Goal: Use online tool/utility: Use online tool/utility

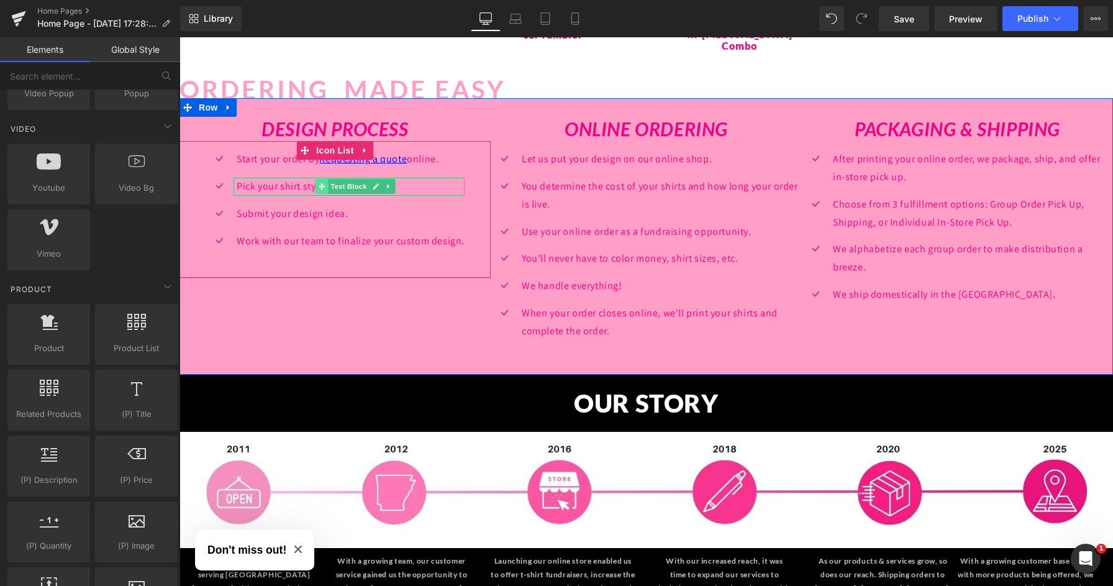
scroll to position [1261, 0]
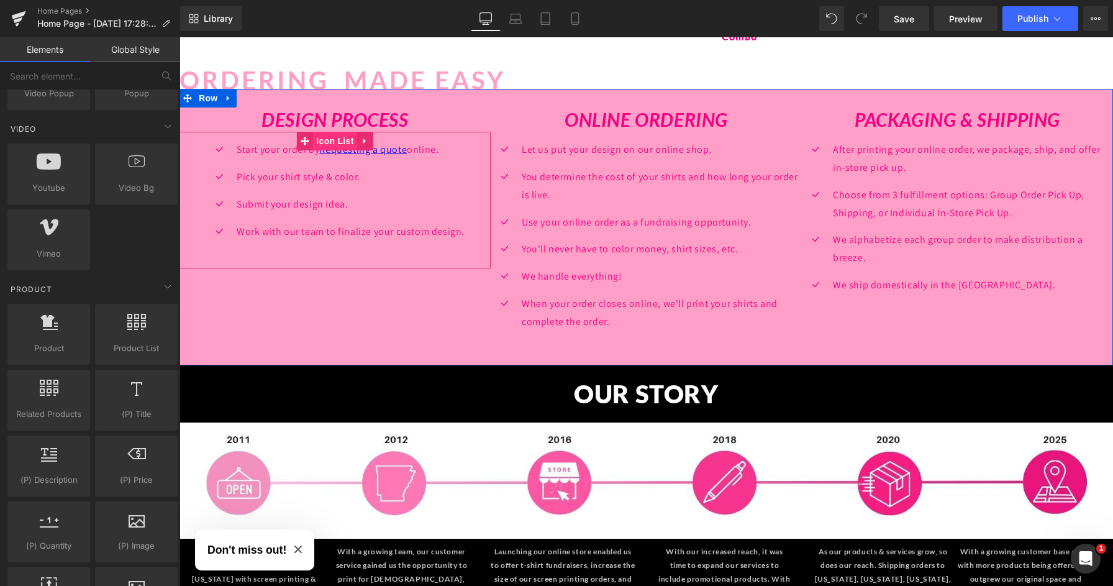
click at [331, 132] on span "Icon List" at bounding box center [334, 141] width 43 height 19
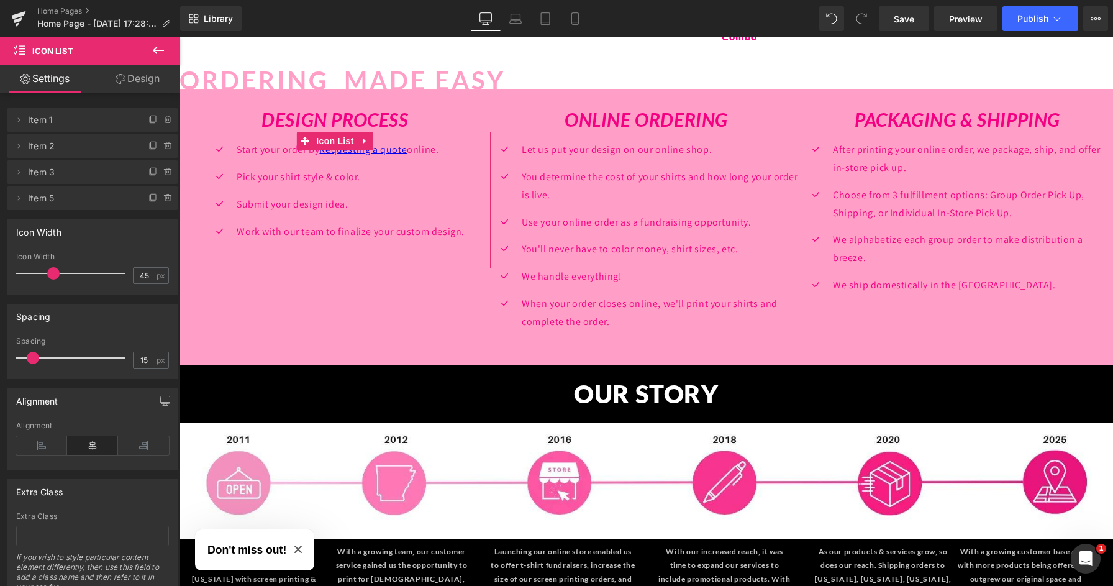
click at [132, 78] on link "Design" at bounding box center [138, 79] width 90 height 28
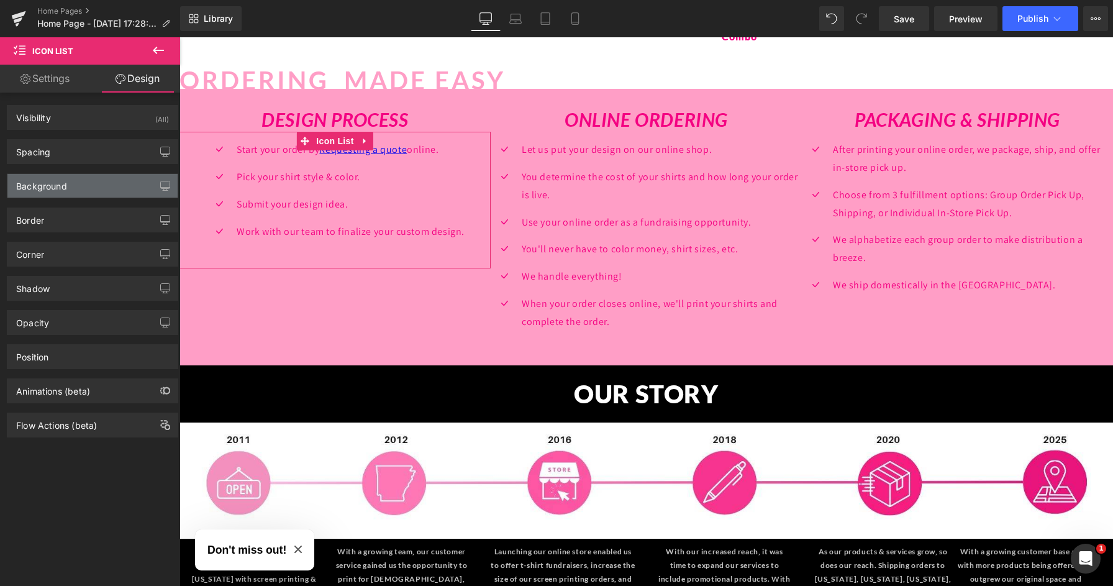
click at [73, 191] on div "Background" at bounding box center [92, 186] width 170 height 24
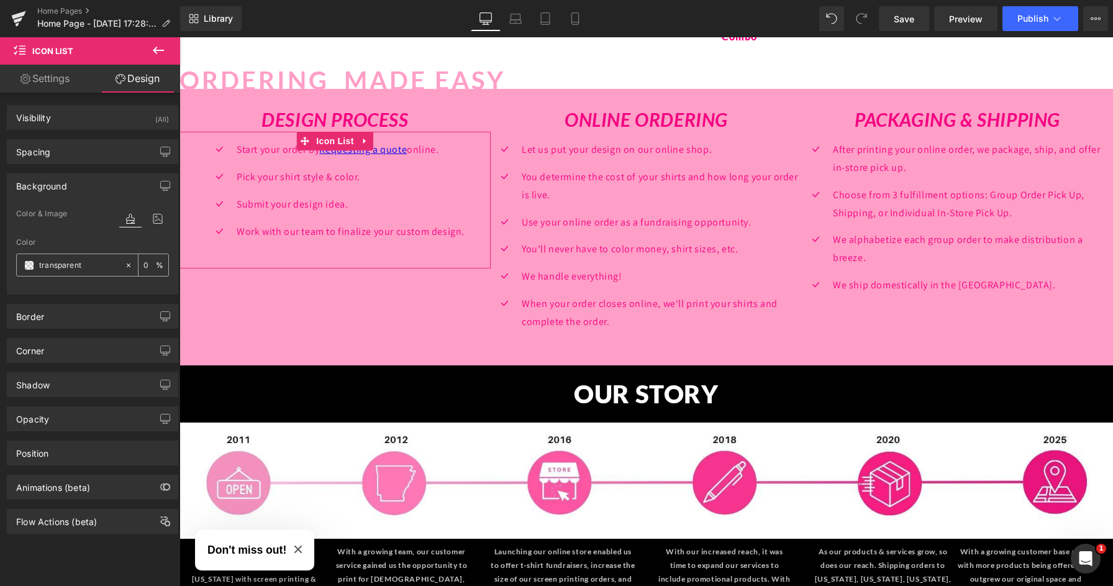
click at [48, 259] on input "transparent" at bounding box center [79, 265] width 80 height 14
click at [32, 267] on span at bounding box center [29, 265] width 10 height 10
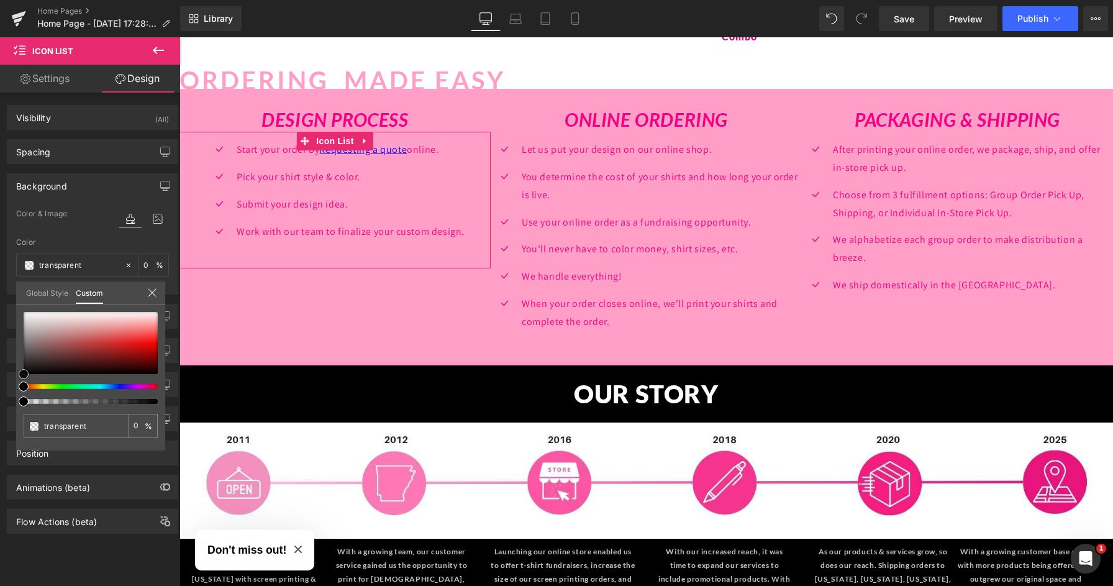
type input "#e4d2d2"
type input "100"
type input "#e4d2d2"
type input "100"
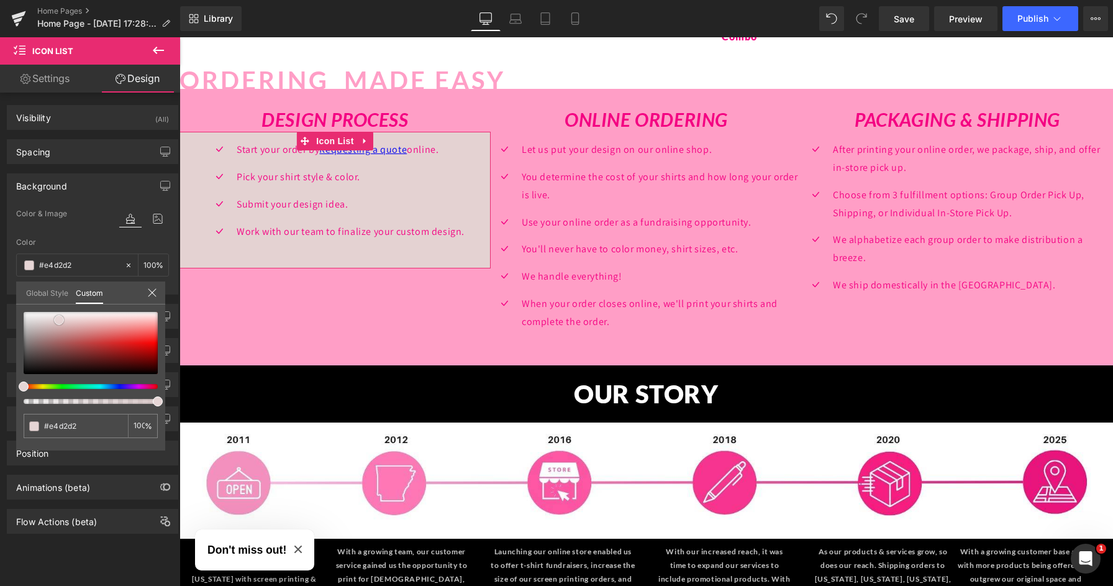
type input "#e6d5d5"
type input "#faf4f4"
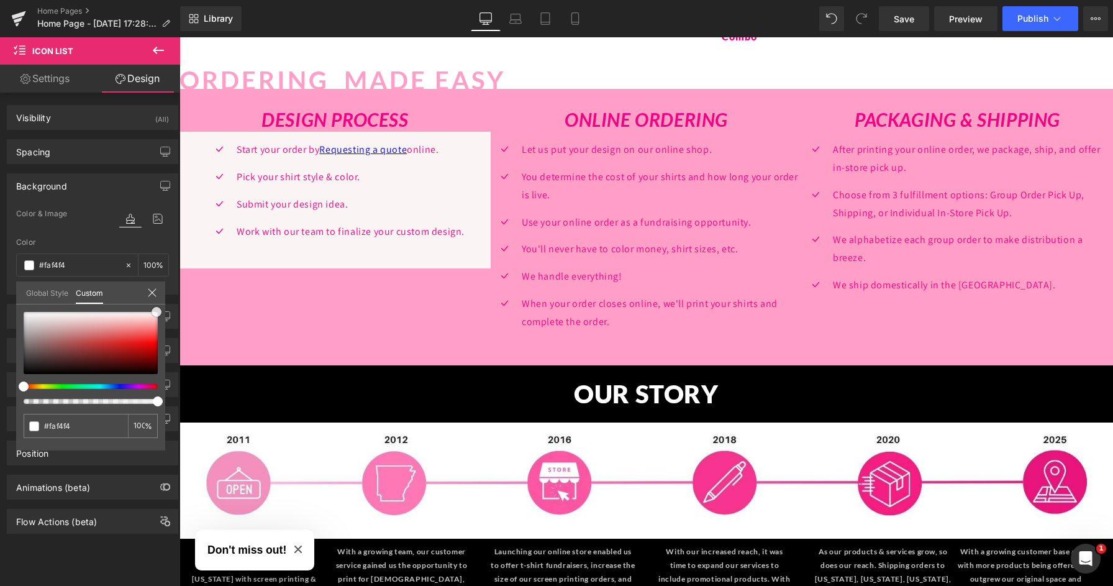
drag, startPoint x: 237, startPoint y: 358, endPoint x: 212, endPoint y: 287, distance: 75.1
click at [153, 292] on icon at bounding box center [152, 293] width 10 height 10
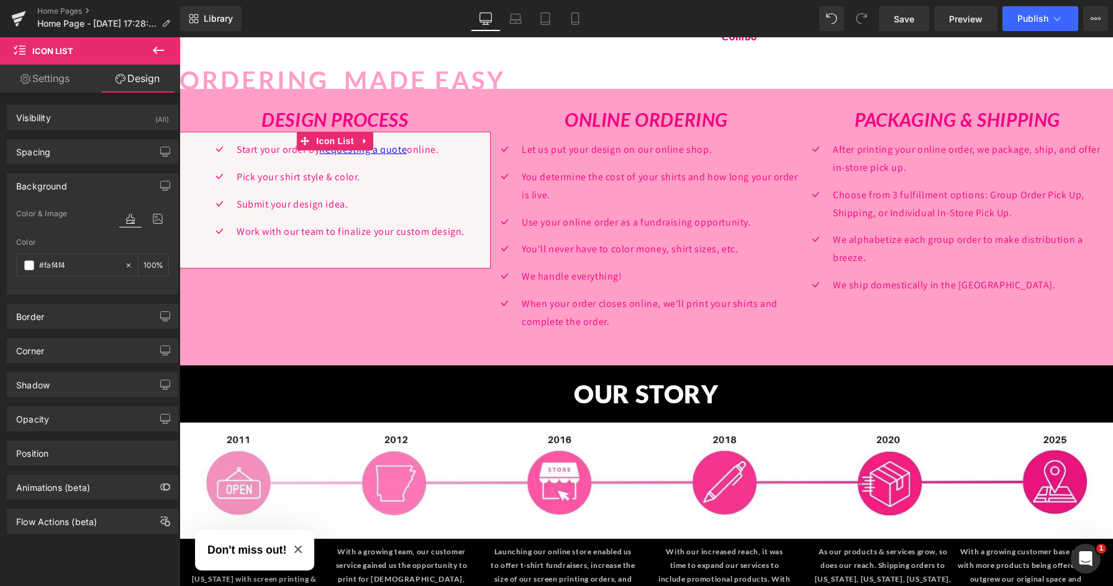
click at [72, 357] on div "Corner" at bounding box center [92, 351] width 170 height 24
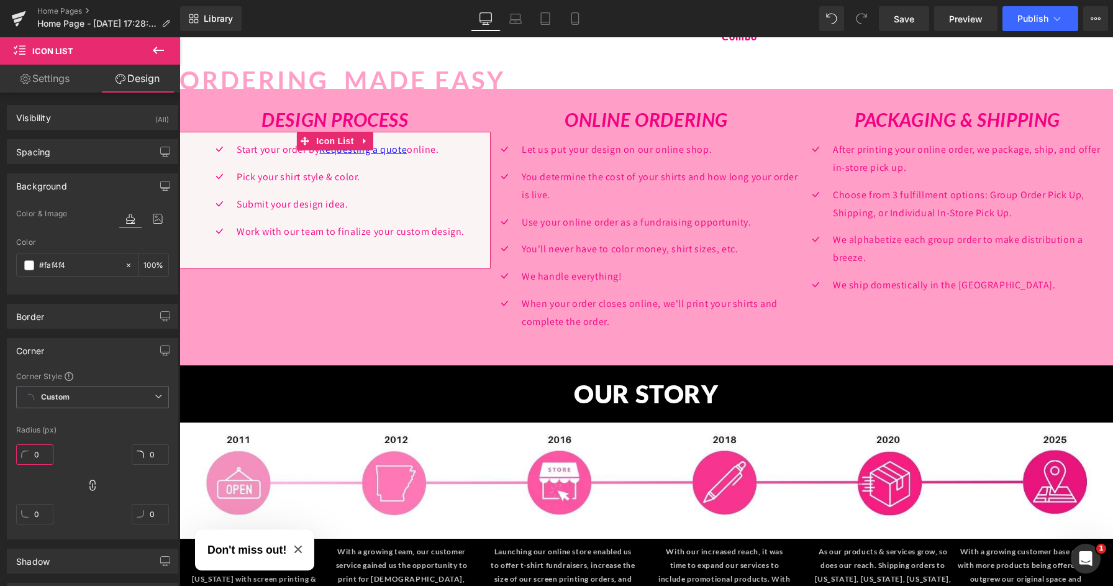
click at [39, 452] on input "0" at bounding box center [34, 454] width 37 height 21
drag, startPoint x: 39, startPoint y: 452, endPoint x: 19, endPoint y: 452, distance: 19.9
click at [19, 452] on input "0" at bounding box center [34, 454] width 37 height 21
type input "2"
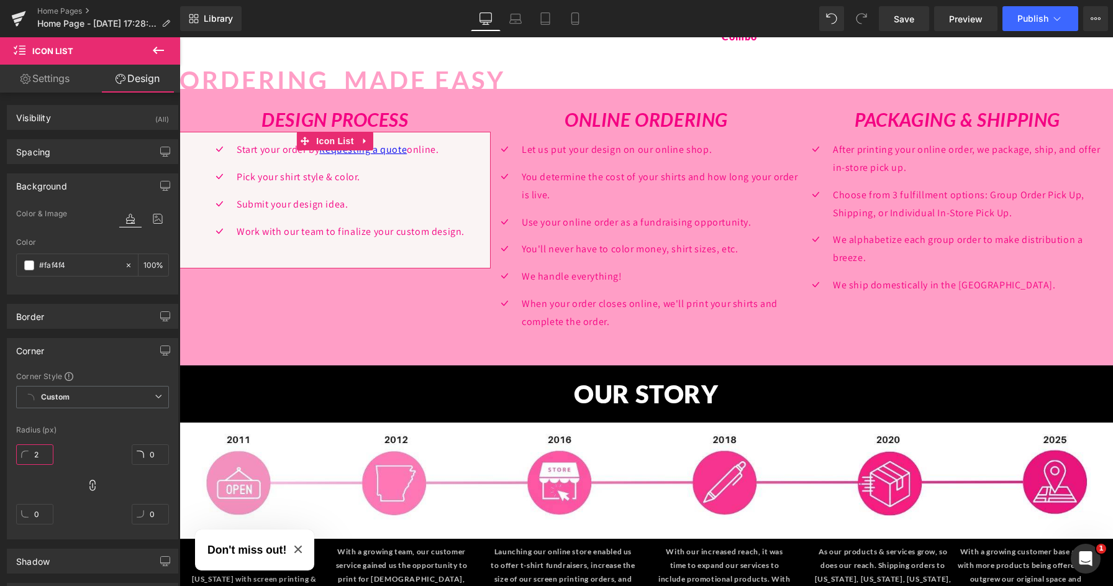
type input "2"
type input "20"
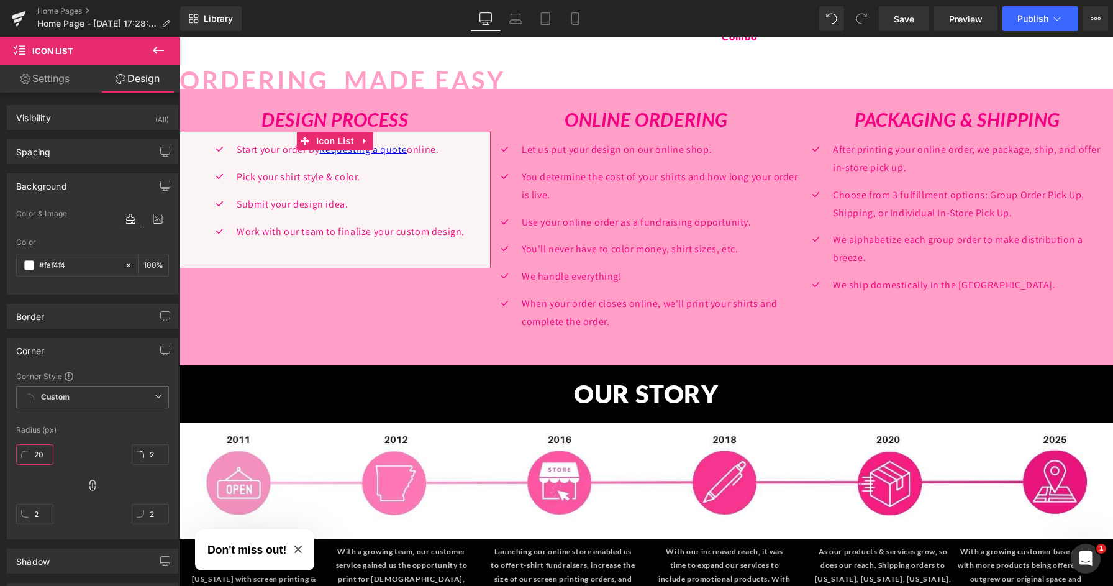
type input "20"
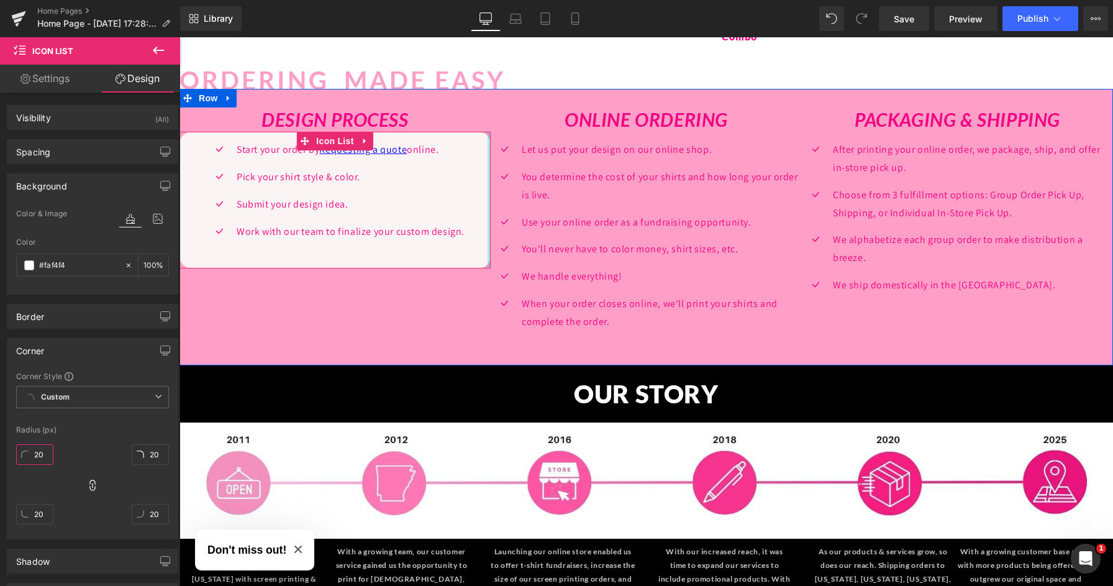
click at [488, 189] on div at bounding box center [489, 200] width 3 height 137
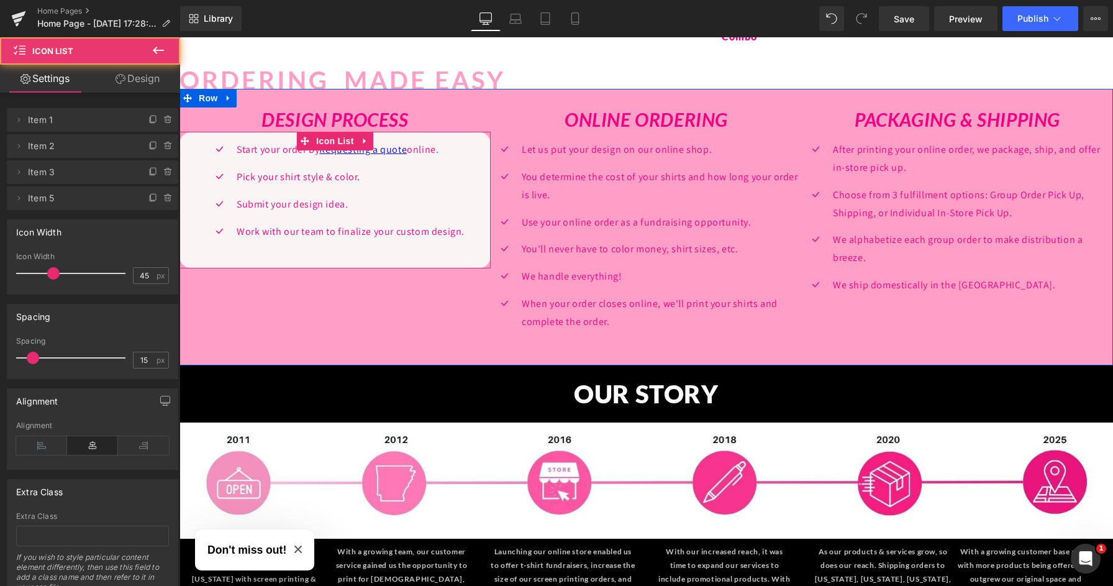
click at [182, 185] on div "Icon Start your order by Requesting a quote online. Text Block Icon Pick your s…" at bounding box center [335, 195] width 311 height 109
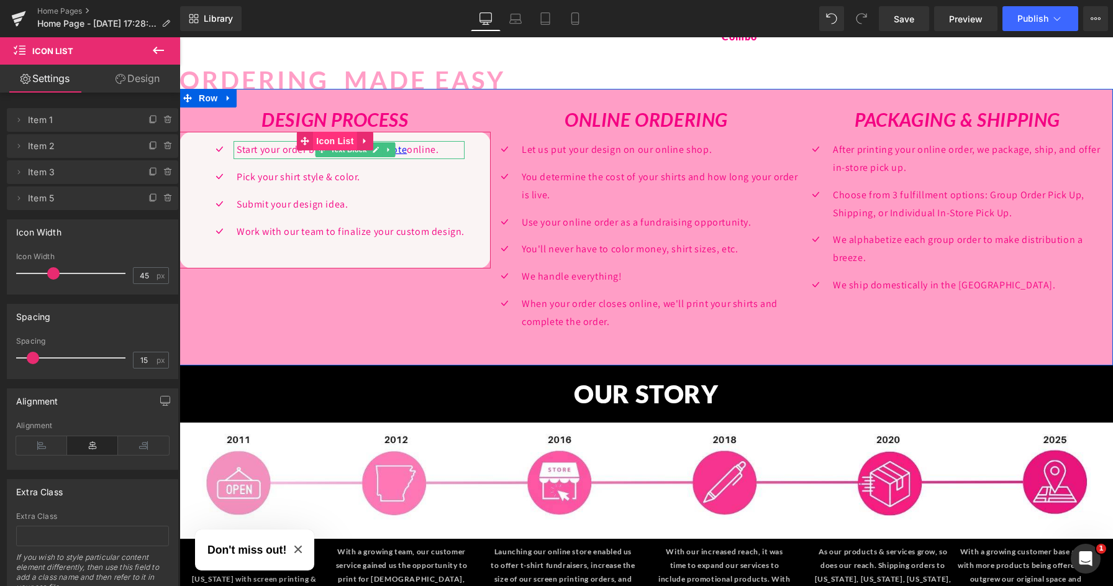
click at [337, 134] on span "Icon List" at bounding box center [334, 141] width 43 height 19
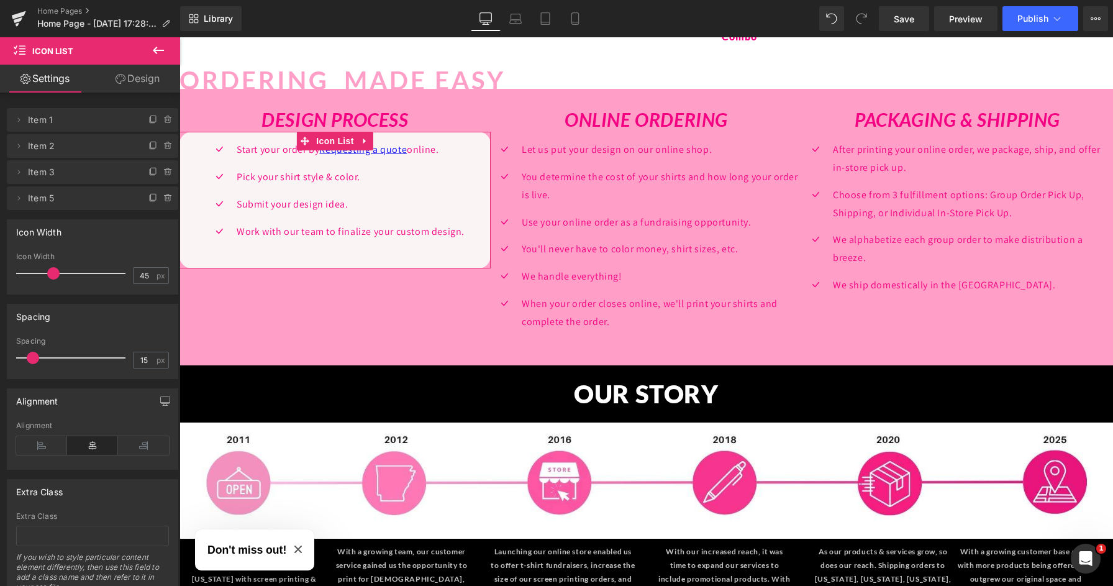
click at [144, 83] on link "Design" at bounding box center [138, 79] width 90 height 28
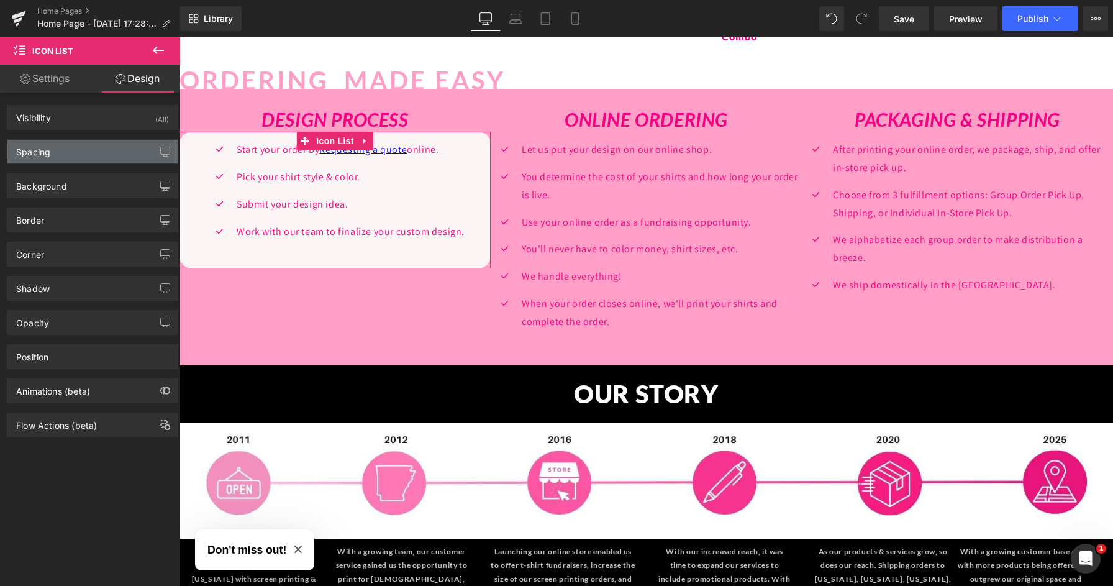
type input "0"
type input "15"
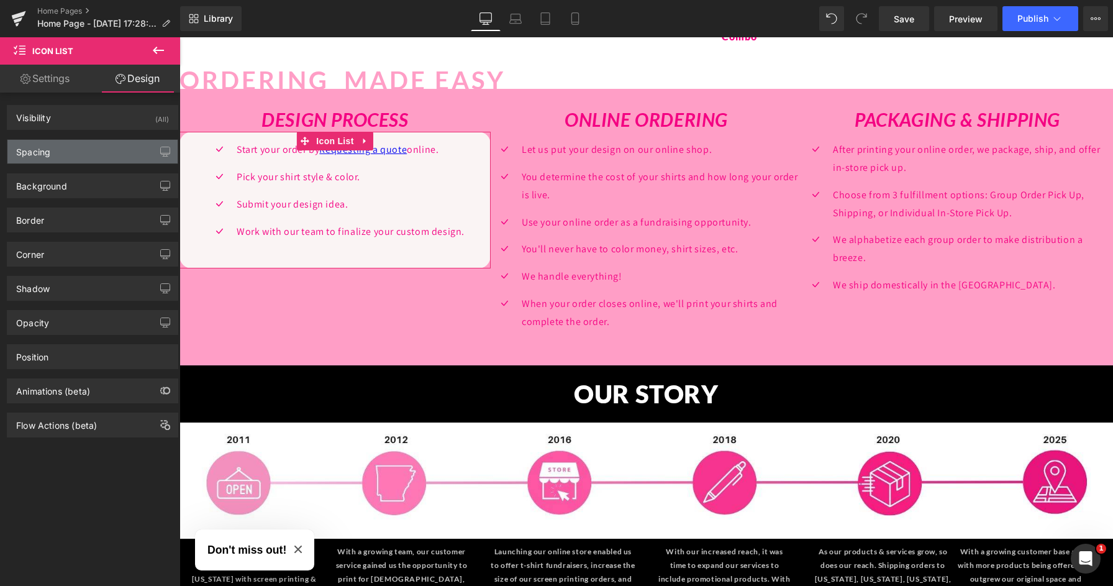
type input "0"
type input "30"
click at [62, 150] on div "Spacing" at bounding box center [92, 152] width 170 height 24
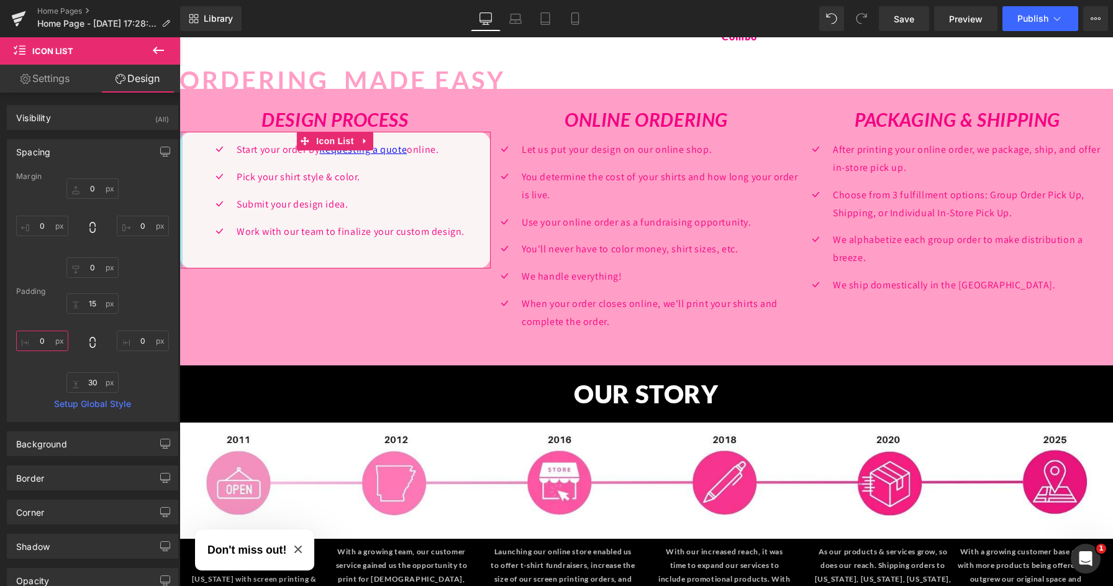
click at [39, 341] on input "0" at bounding box center [42, 340] width 52 height 21
type input "20"
click at [138, 338] on input "0" at bounding box center [143, 340] width 52 height 21
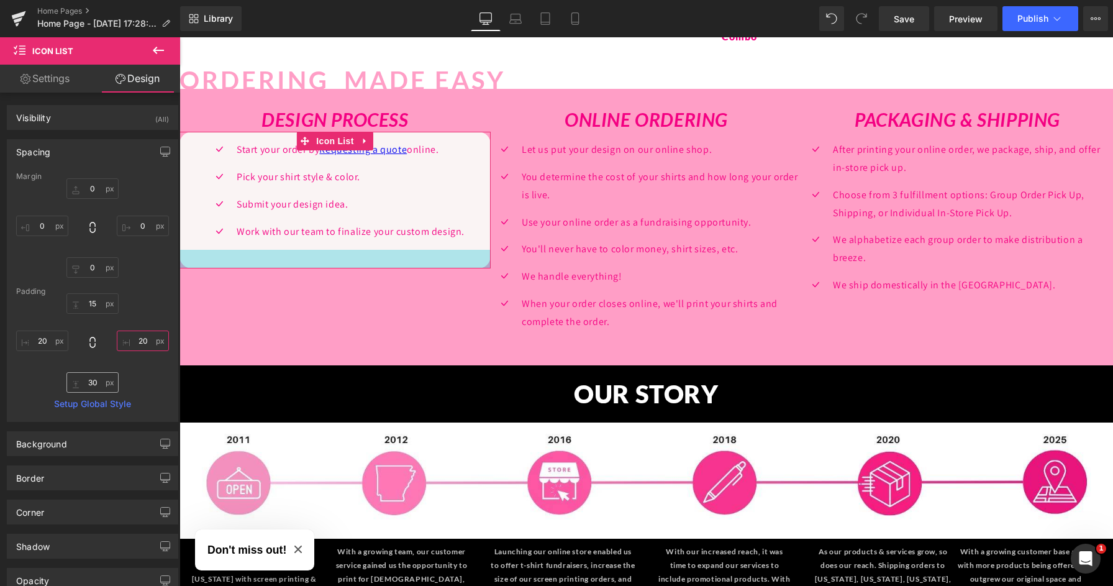
type input "2"
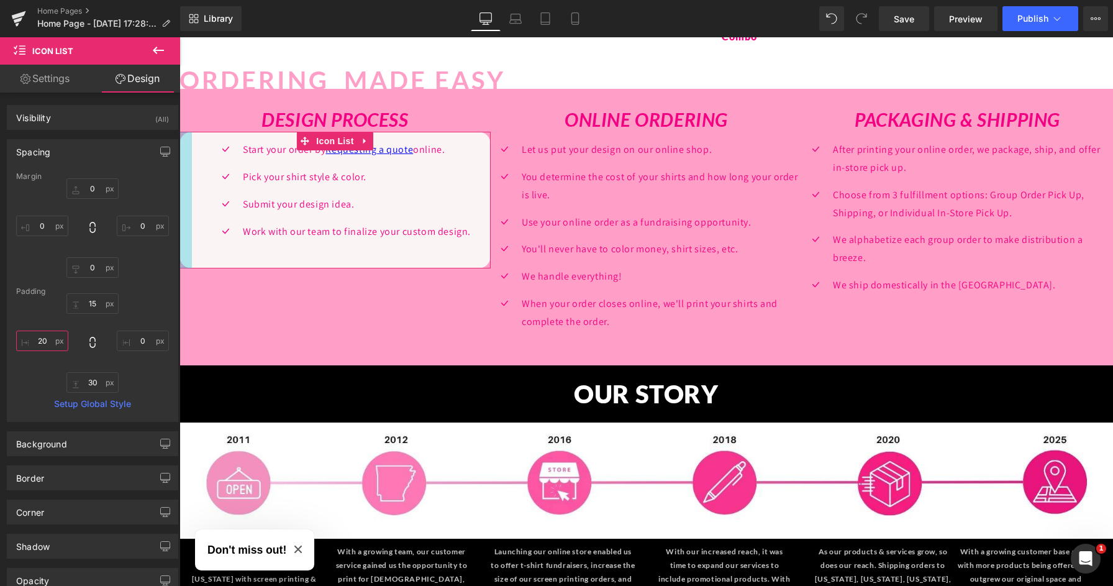
click at [38, 342] on input "20" at bounding box center [42, 340] width 52 height 21
click at [41, 342] on input "20" at bounding box center [42, 340] width 52 height 21
type input "0"
click at [89, 190] on input "0" at bounding box center [92, 188] width 52 height 21
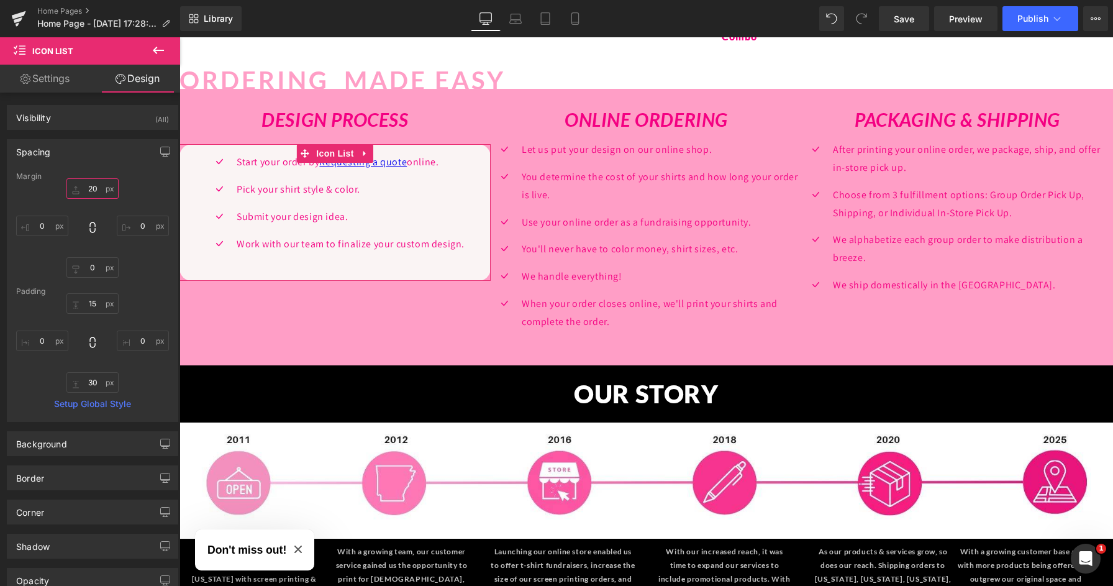
type input "0"
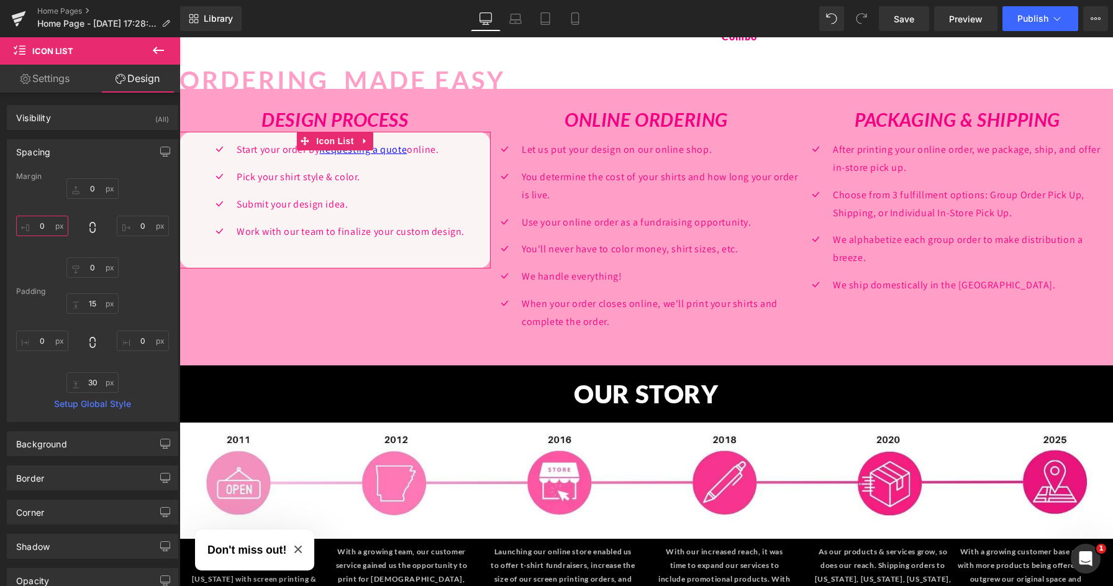
click at [39, 228] on input "0" at bounding box center [42, 226] width 52 height 21
type input "20"
click at [138, 229] on input "0" at bounding box center [143, 226] width 52 height 21
type input "20"
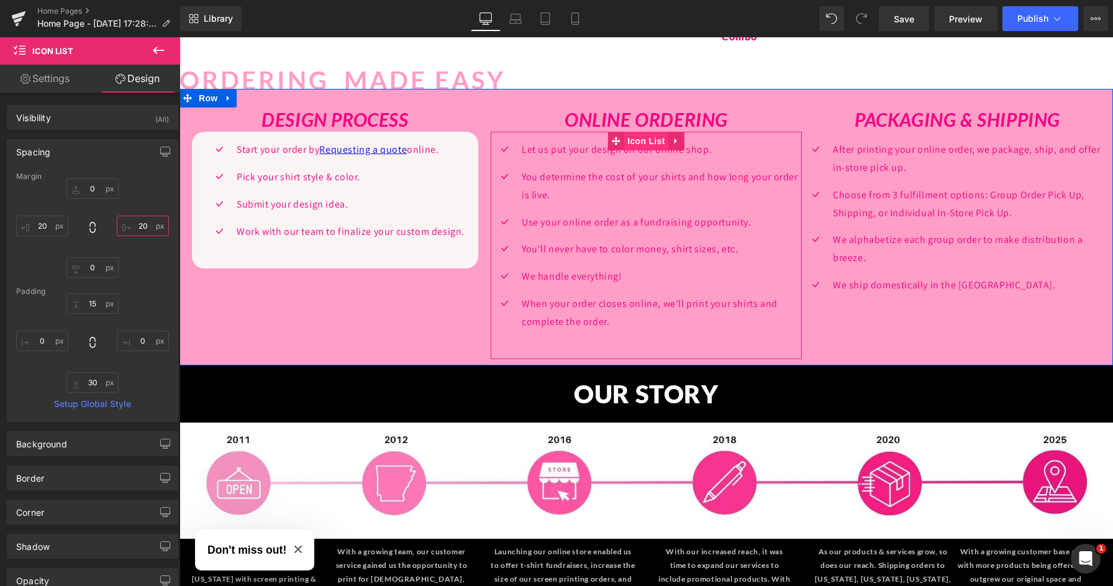
click at [639, 132] on span "Icon List" at bounding box center [645, 141] width 43 height 19
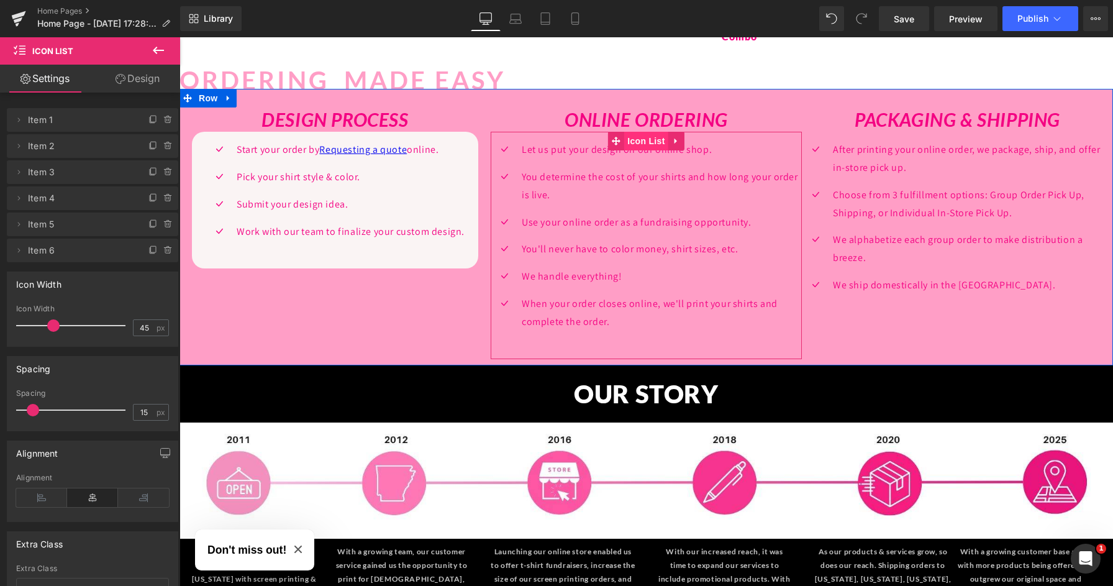
click at [645, 132] on span "Icon List" at bounding box center [645, 141] width 43 height 19
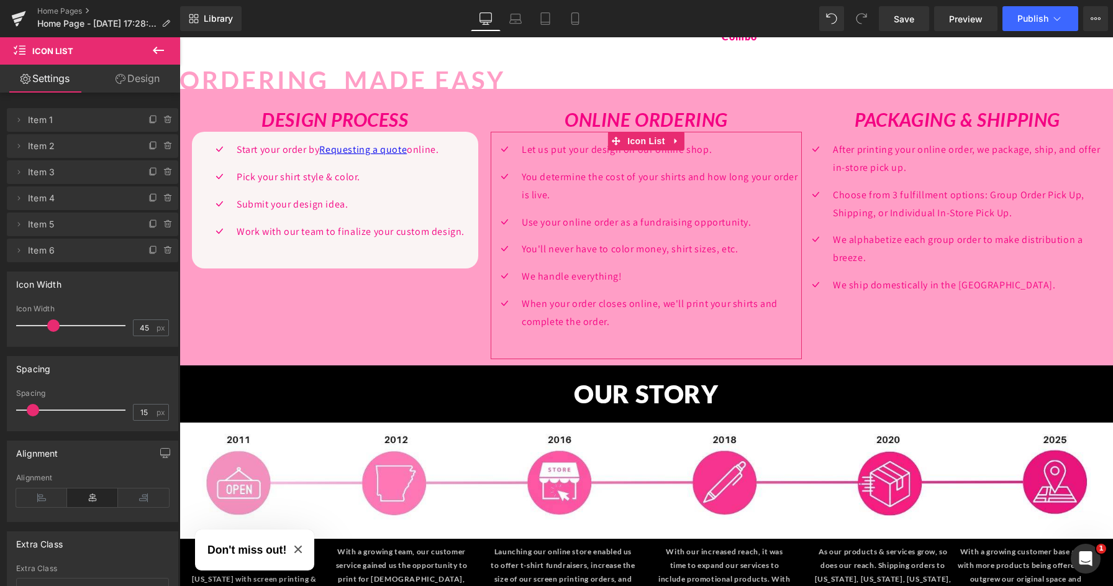
click at [134, 80] on link "Design" at bounding box center [138, 79] width 90 height 28
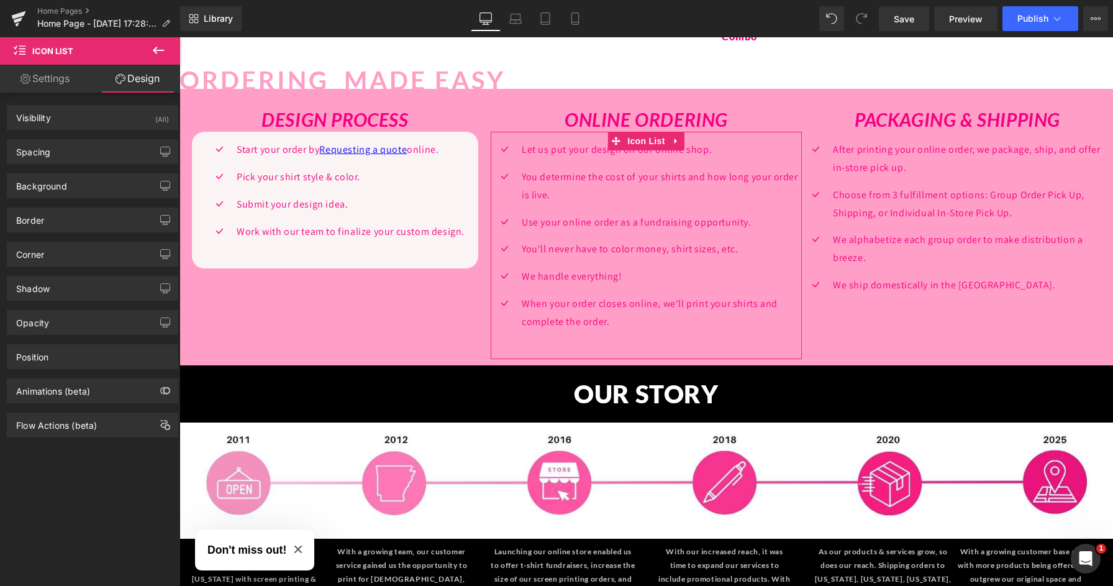
type input "0"
type input "15"
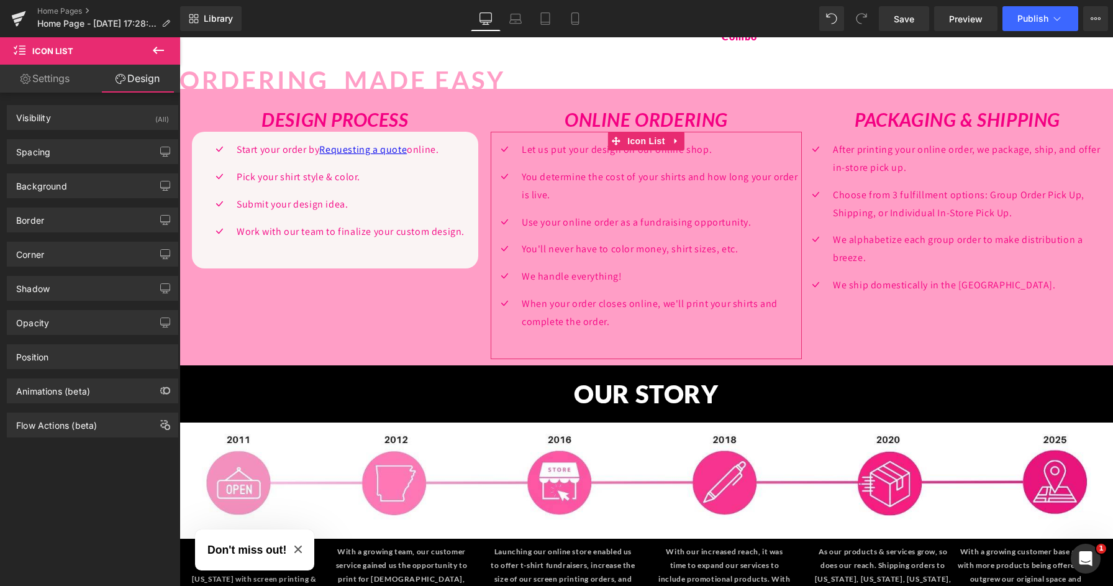
type input "0"
type input "30"
type input "0"
click at [81, 154] on div "Spacing" at bounding box center [92, 152] width 170 height 24
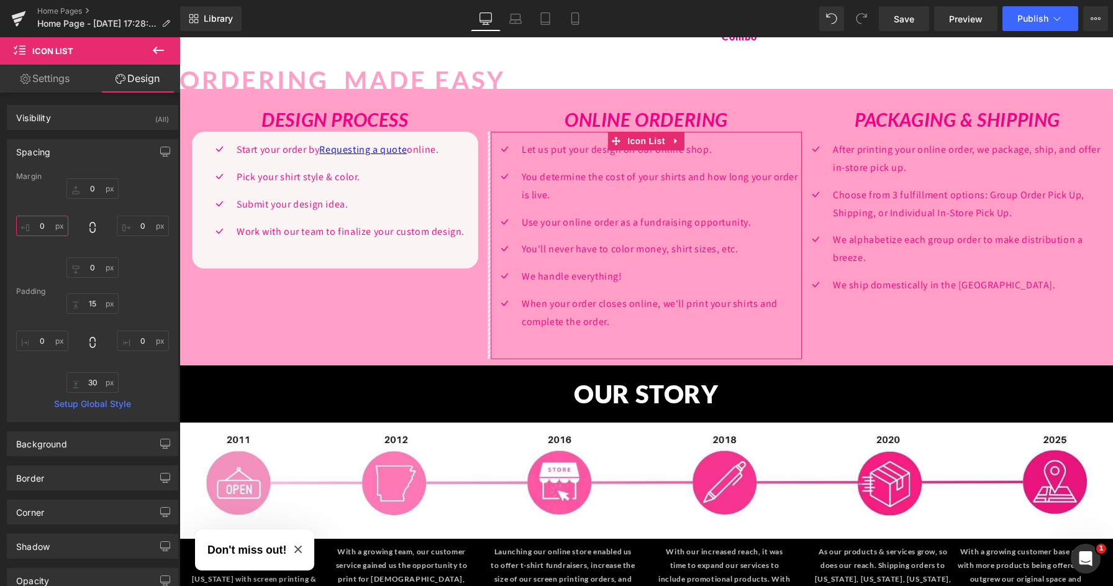
click at [37, 227] on input "0" at bounding box center [42, 226] width 52 height 21
type input "20"
click at [138, 226] on input "0" at bounding box center [143, 226] width 52 height 21
click at [134, 227] on input "0" at bounding box center [143, 226] width 52 height 21
type input "20"
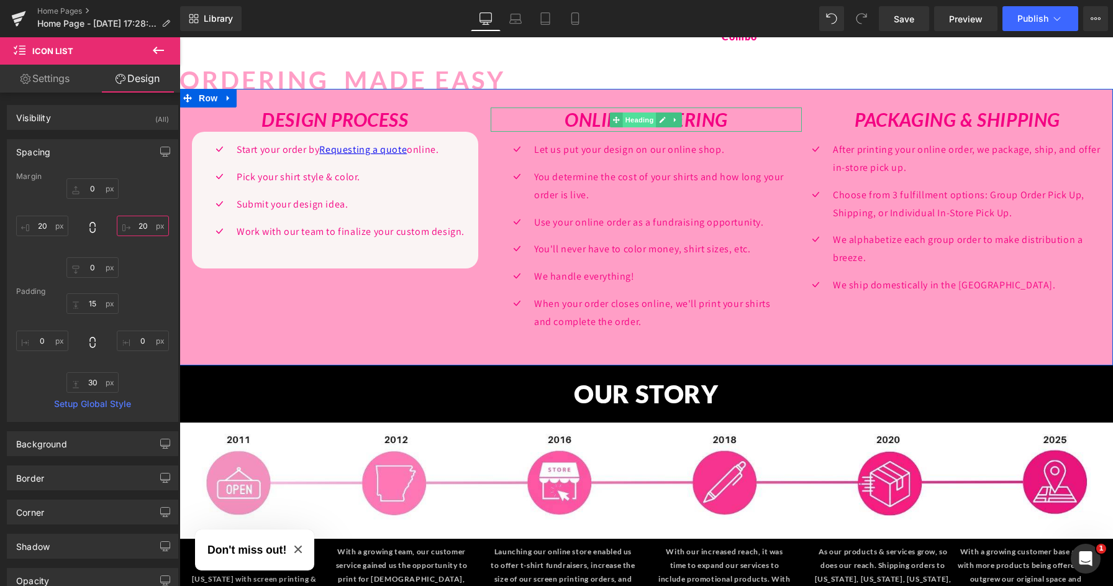
click at [643, 112] on span "Heading" at bounding box center [640, 119] width 34 height 15
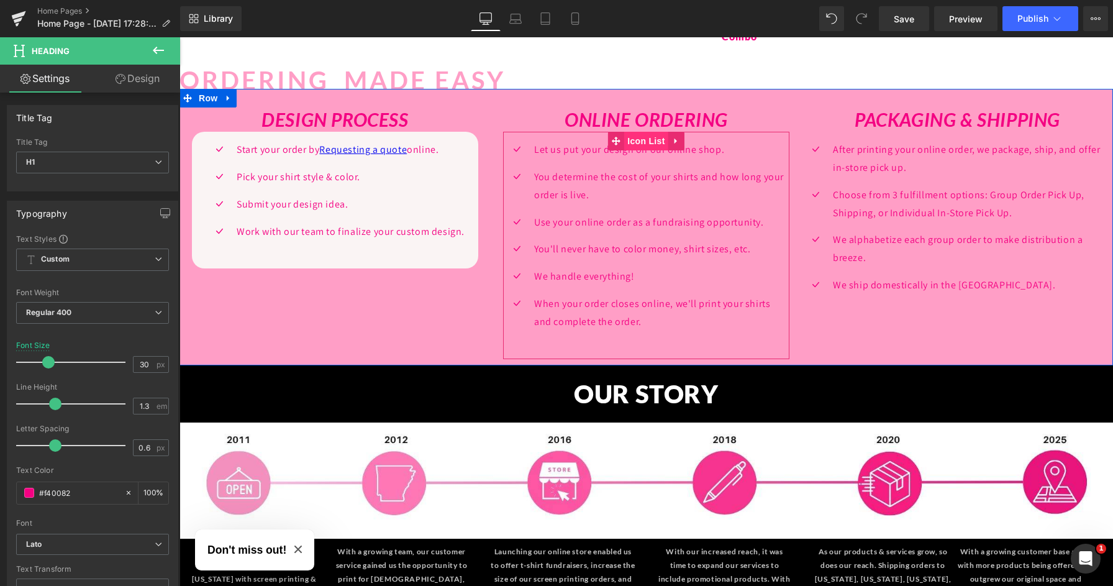
click at [641, 134] on span "Icon List" at bounding box center [645, 141] width 43 height 19
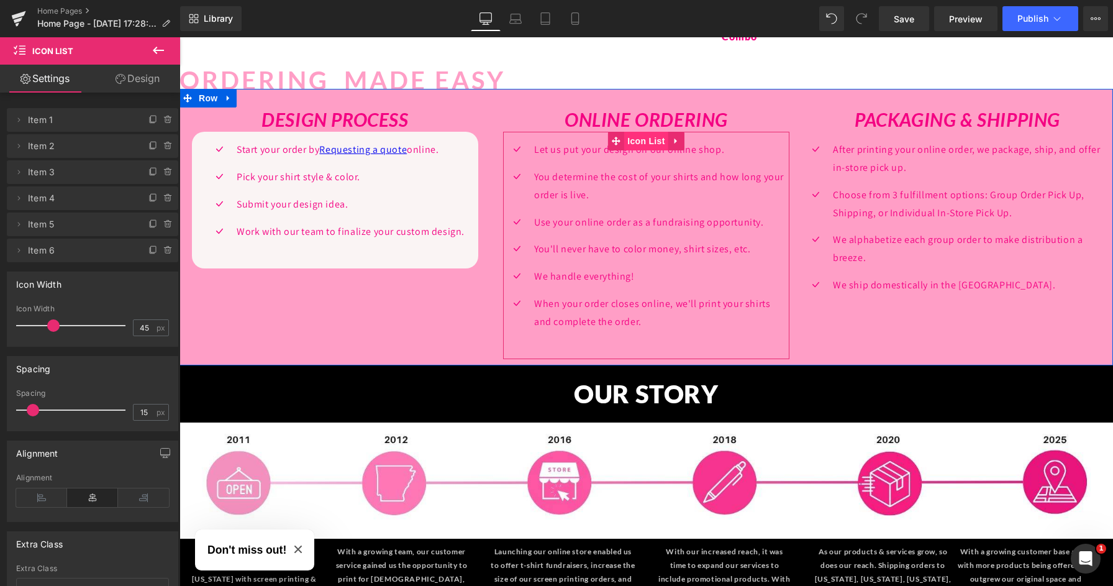
click at [642, 134] on span "Icon List" at bounding box center [645, 141] width 43 height 19
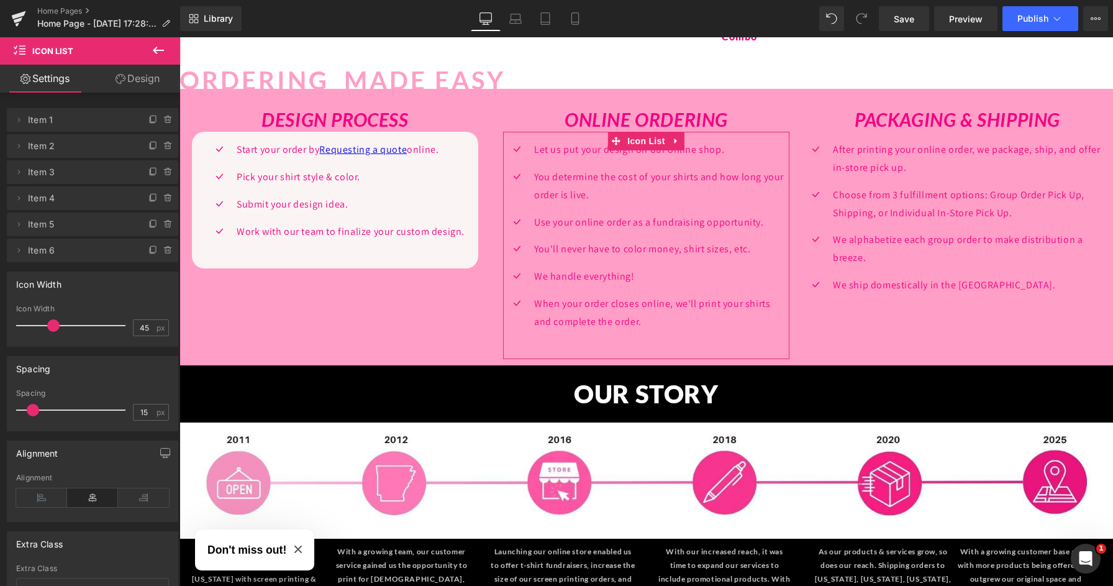
click at [152, 80] on link "Design" at bounding box center [138, 79] width 90 height 28
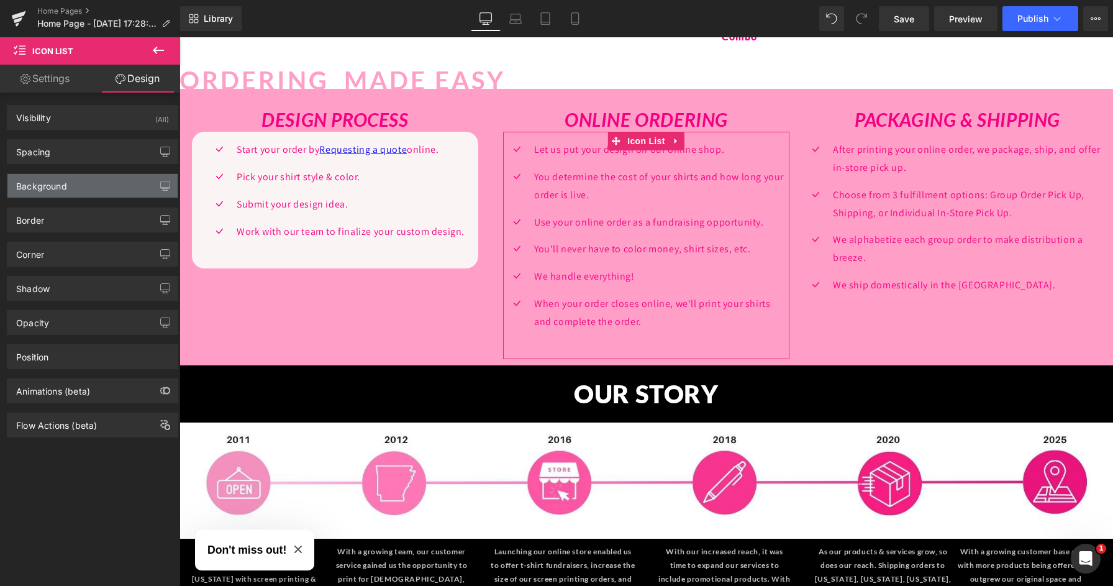
click at [76, 189] on div "Background" at bounding box center [92, 186] width 170 height 24
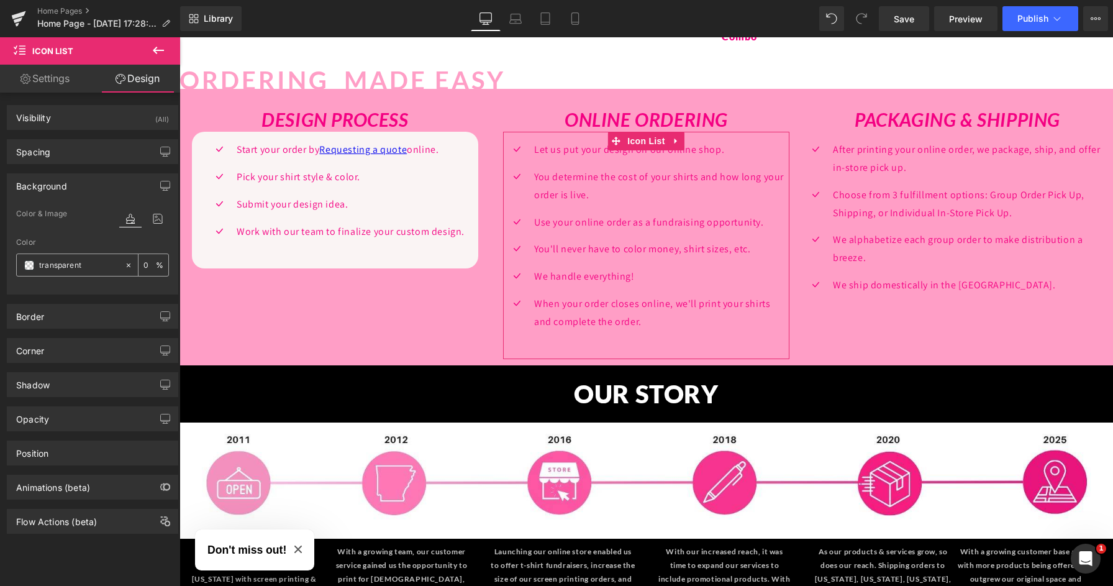
click at [29, 268] on span at bounding box center [29, 265] width 10 height 10
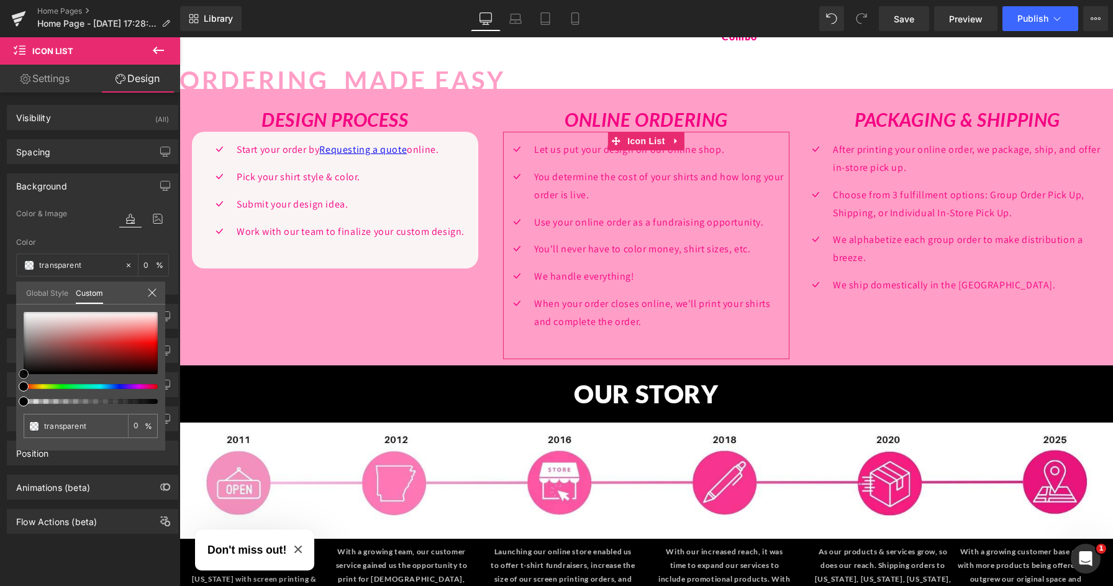
type input "#d7cfcf"
type input "100"
type input "#d7cfcf"
type input "100"
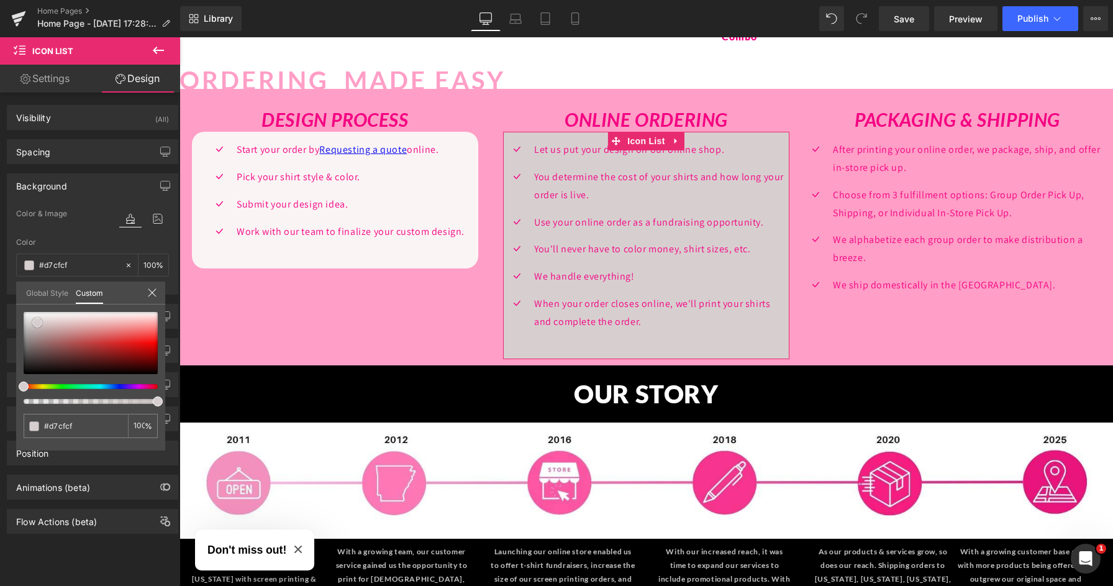
type input "#dbd5d5"
type input "#ffffff"
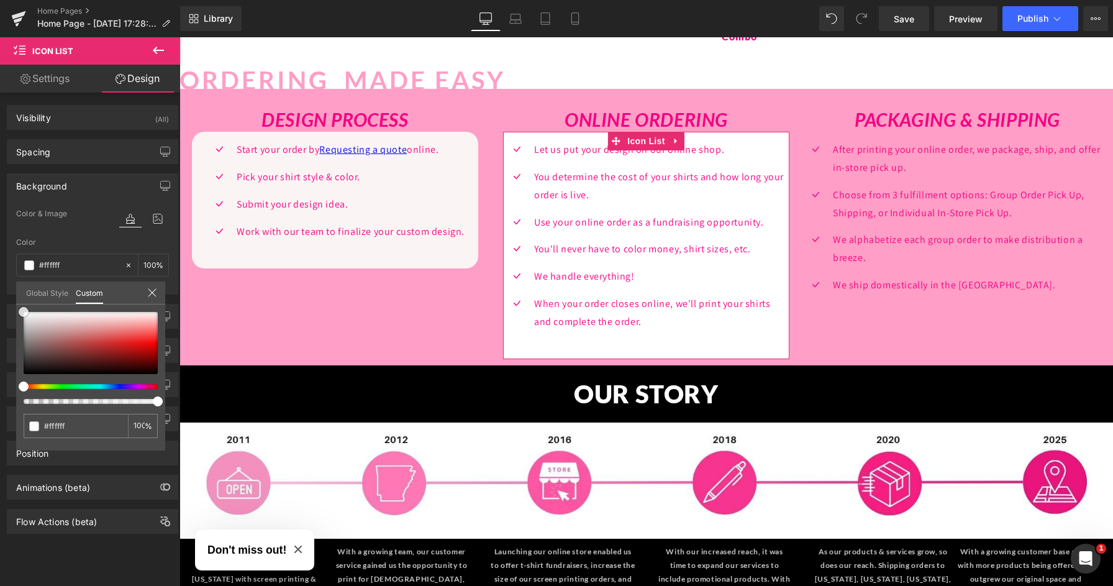
drag, startPoint x: 37, startPoint y: 322, endPoint x: 1, endPoint y: 292, distance: 47.2
click at [1, 291] on div "Background Color & Image color rgba(255, 255, 255, 1) Color #ffffff 100 % Image…" at bounding box center [93, 229] width 186 height 130
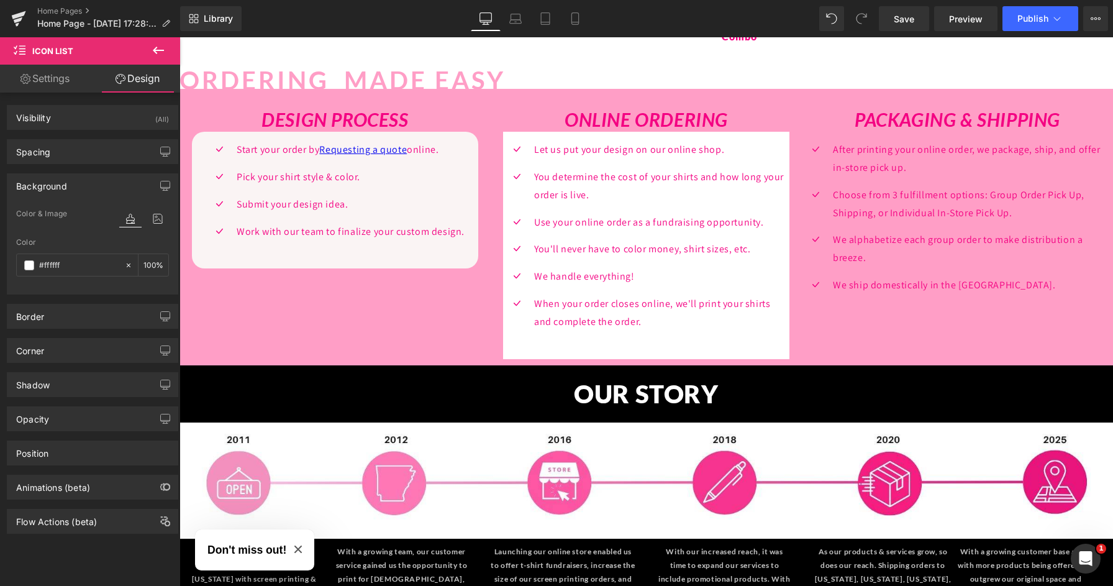
click at [321, 181] on body "Skip to content Home A-State A-State Merch Store Graduation Stoles" at bounding box center [647, 95] width 934 height 2639
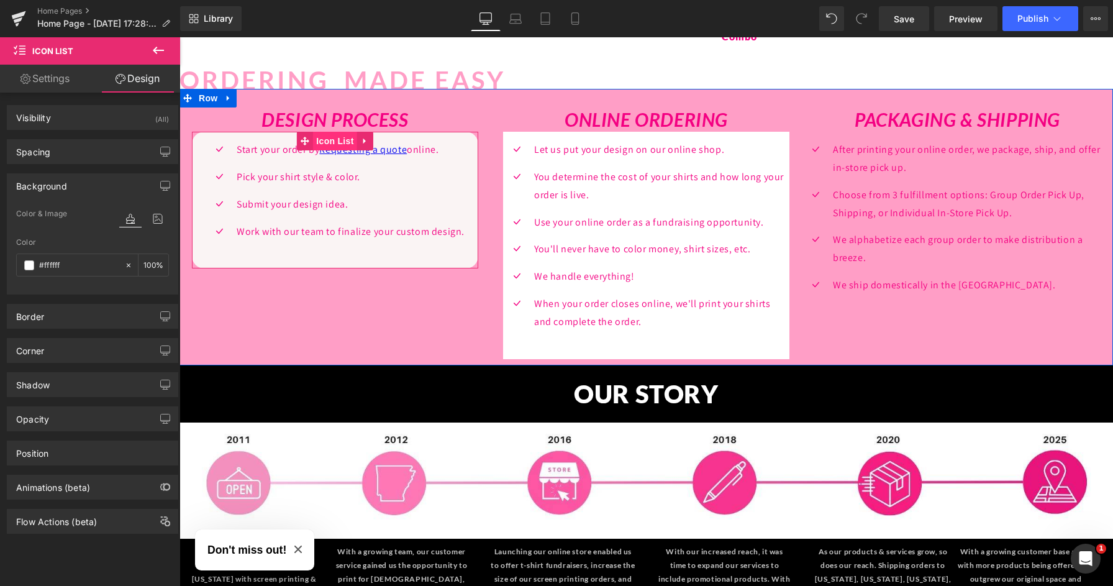
click at [332, 132] on span "Icon List" at bounding box center [334, 141] width 43 height 19
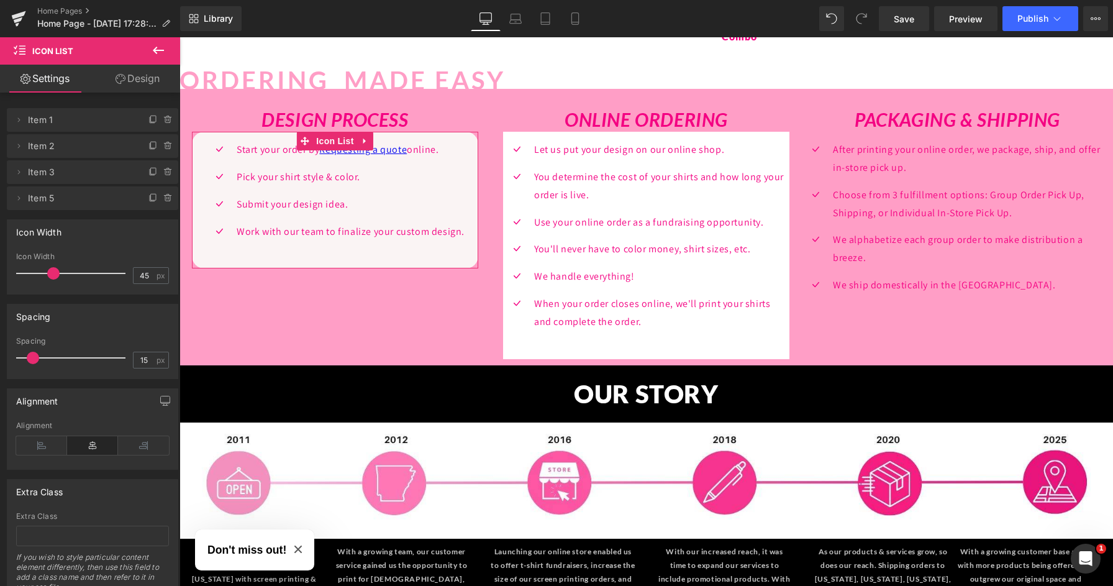
click at [139, 77] on link "Design" at bounding box center [138, 79] width 90 height 28
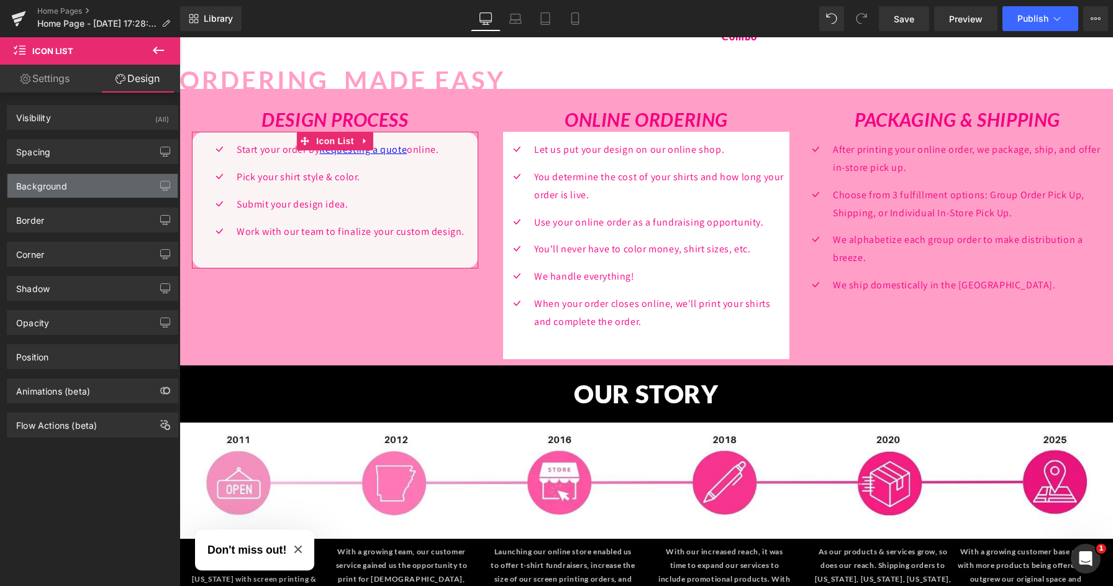
type input "#faf4f4"
type input "100"
click at [50, 181] on div "Background" at bounding box center [41, 182] width 51 height 17
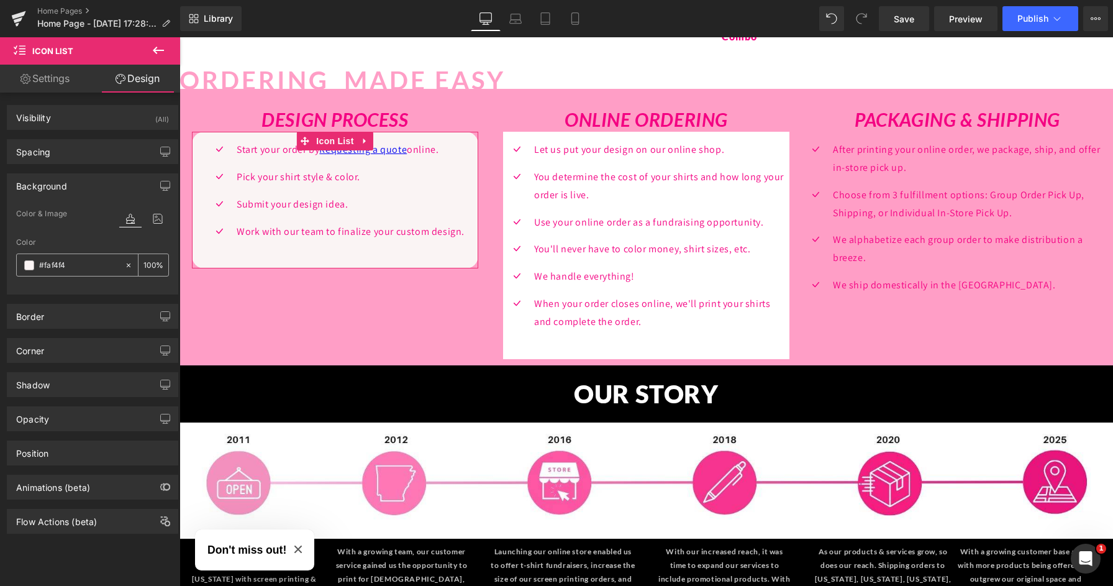
click at [30, 266] on span at bounding box center [29, 265] width 10 height 10
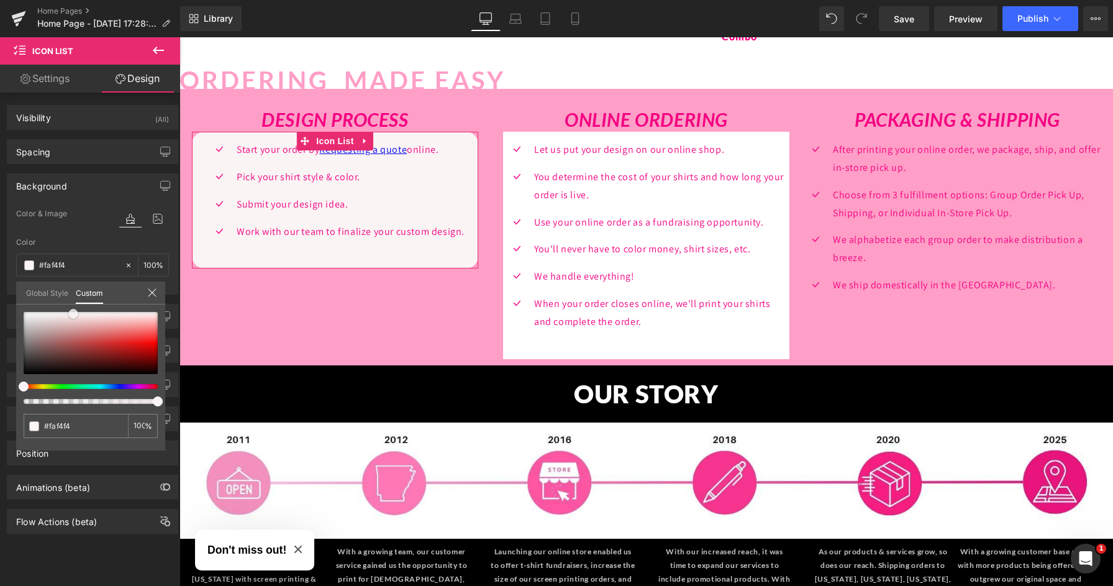
type input "#fbf8f8"
type input "#ffffff"
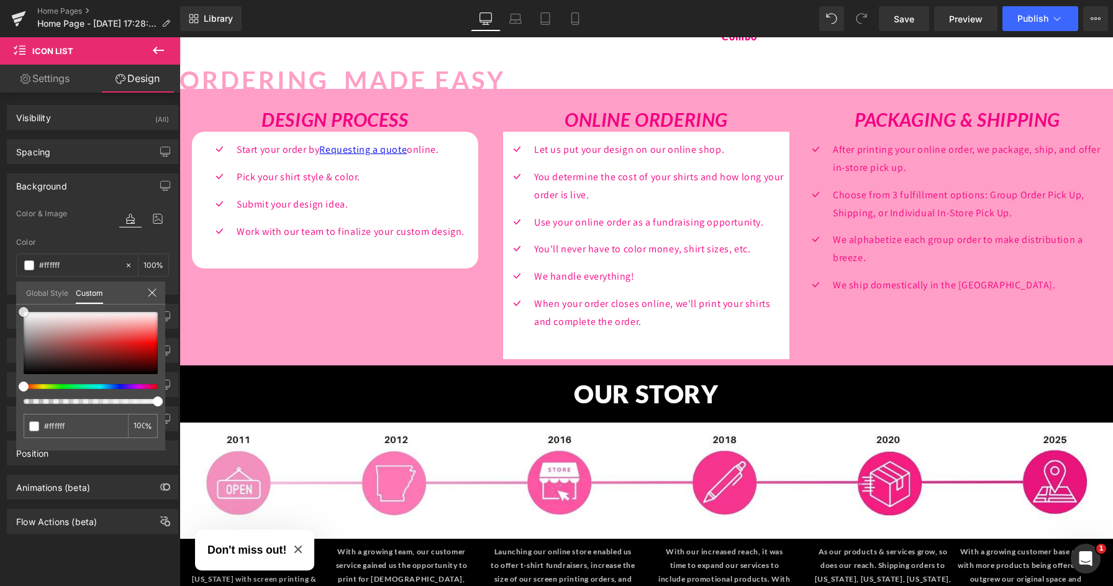
drag, startPoint x: 76, startPoint y: 316, endPoint x: -1, endPoint y: 276, distance: 86.7
click at [0, 276] on html "Icon List You are previewing how the will restyle your page. You can not edit E…" at bounding box center [556, 293] width 1113 height 586
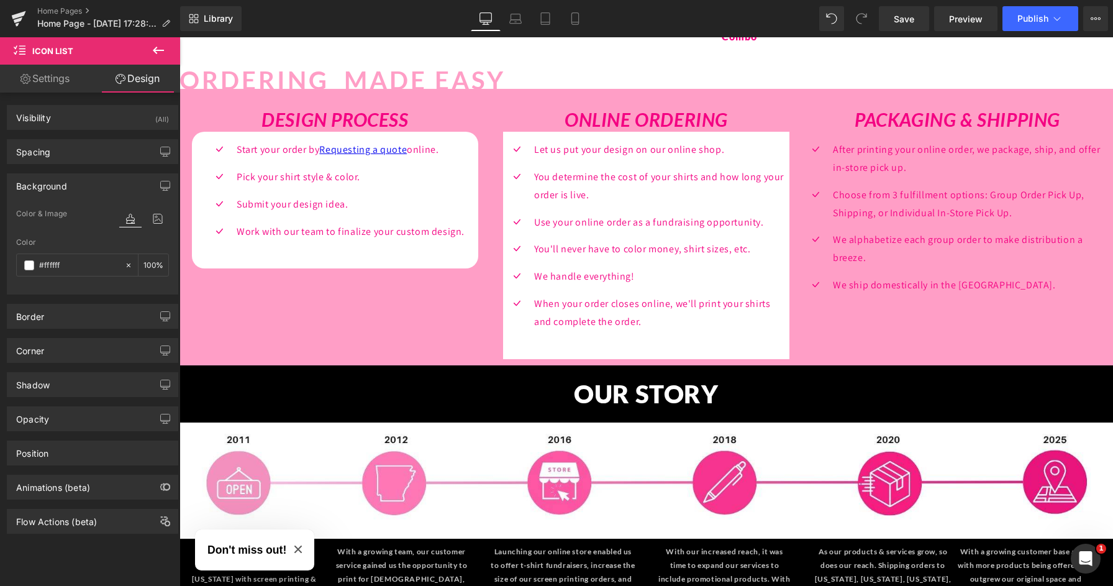
click at [626, 134] on body "Skip to content Home A-State A-State Merch Store Graduation Stoles" at bounding box center [647, 95] width 934 height 2639
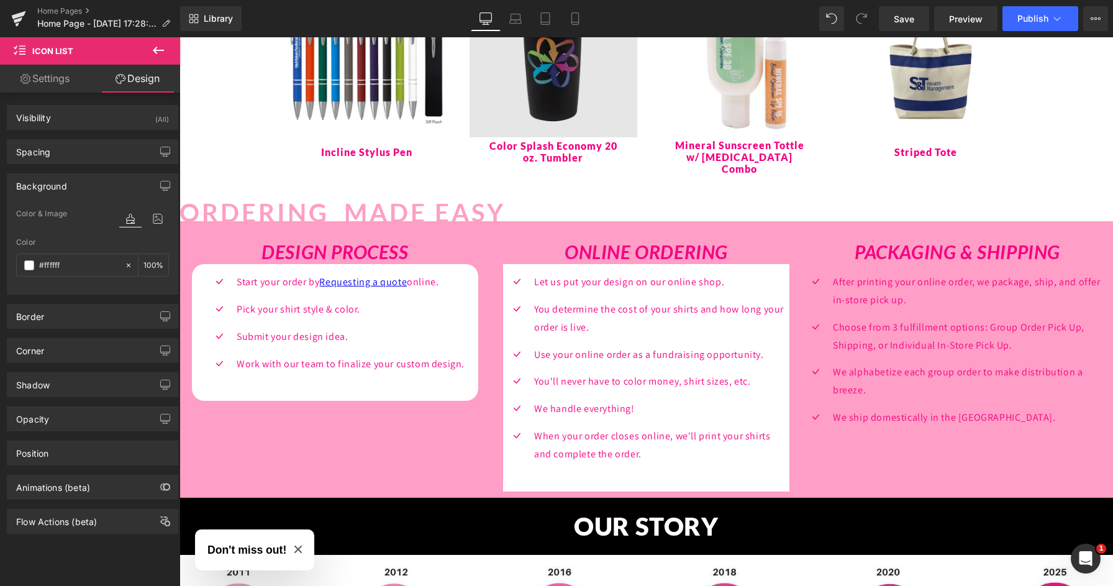
scroll to position [1139, 0]
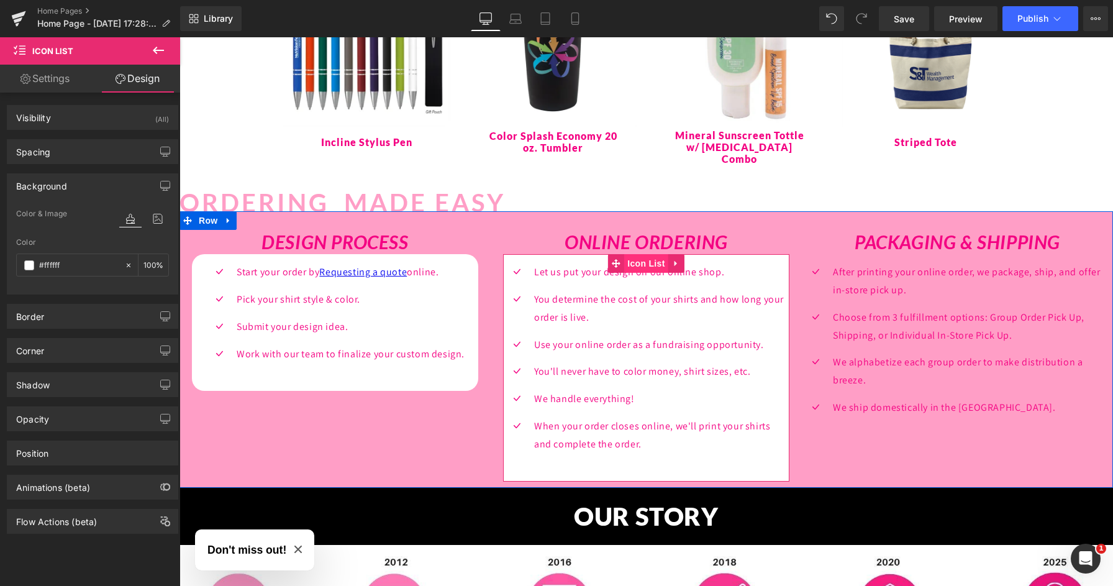
click at [640, 256] on span "Icon List" at bounding box center [645, 263] width 43 height 19
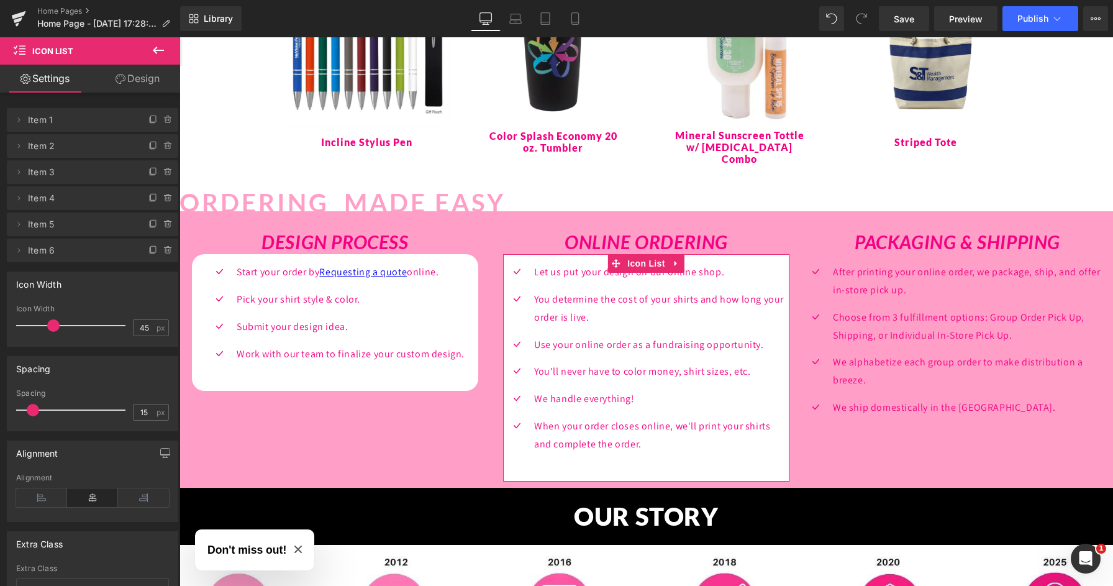
click at [150, 80] on link "Design" at bounding box center [138, 79] width 90 height 28
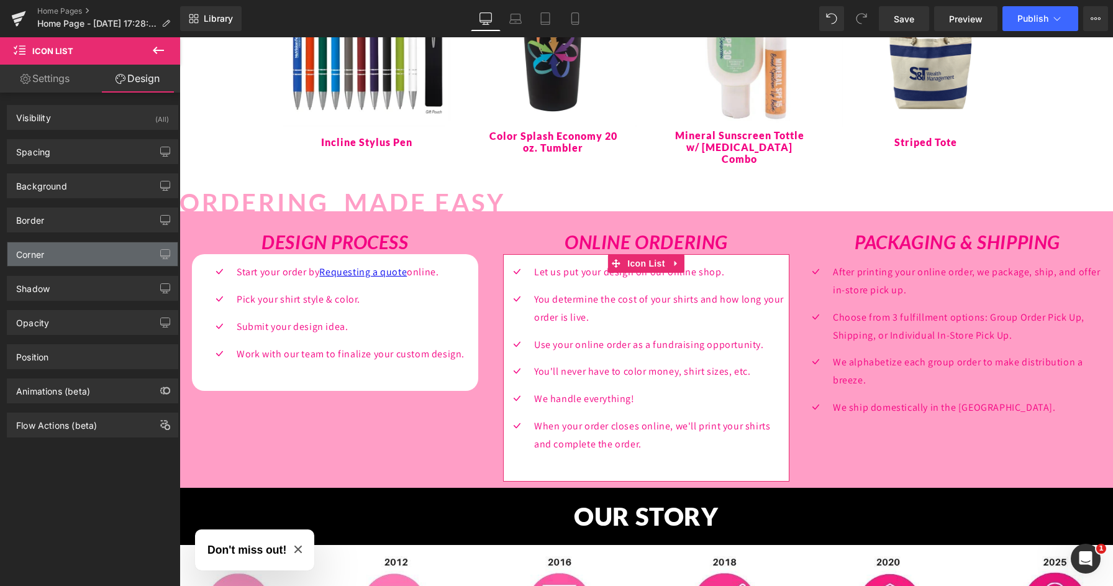
click at [57, 265] on div "Corner" at bounding box center [92, 254] width 170 height 24
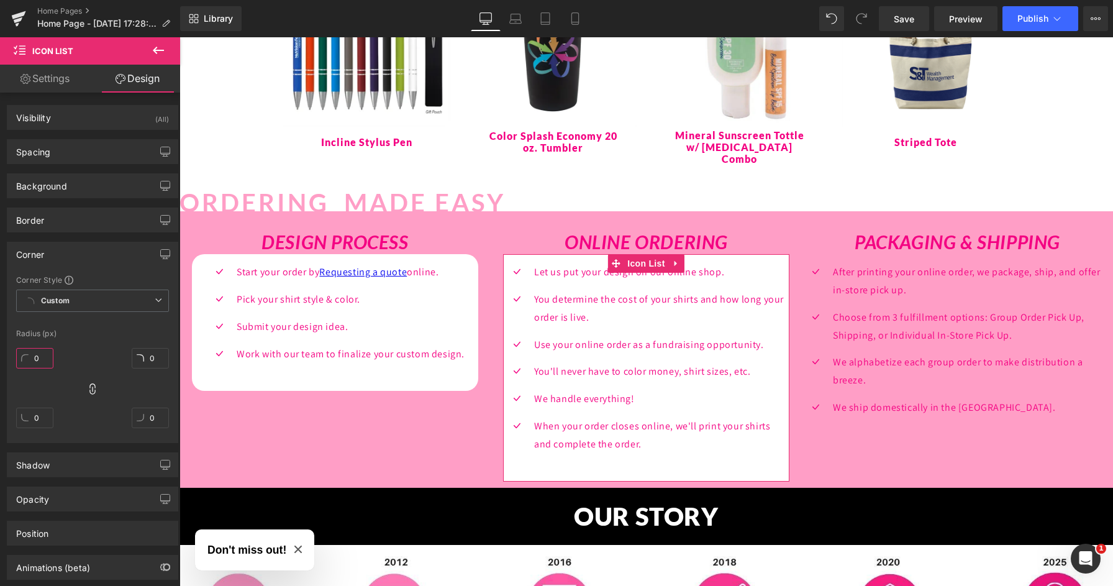
click at [34, 362] on input "0" at bounding box center [34, 358] width 37 height 21
type input "20"
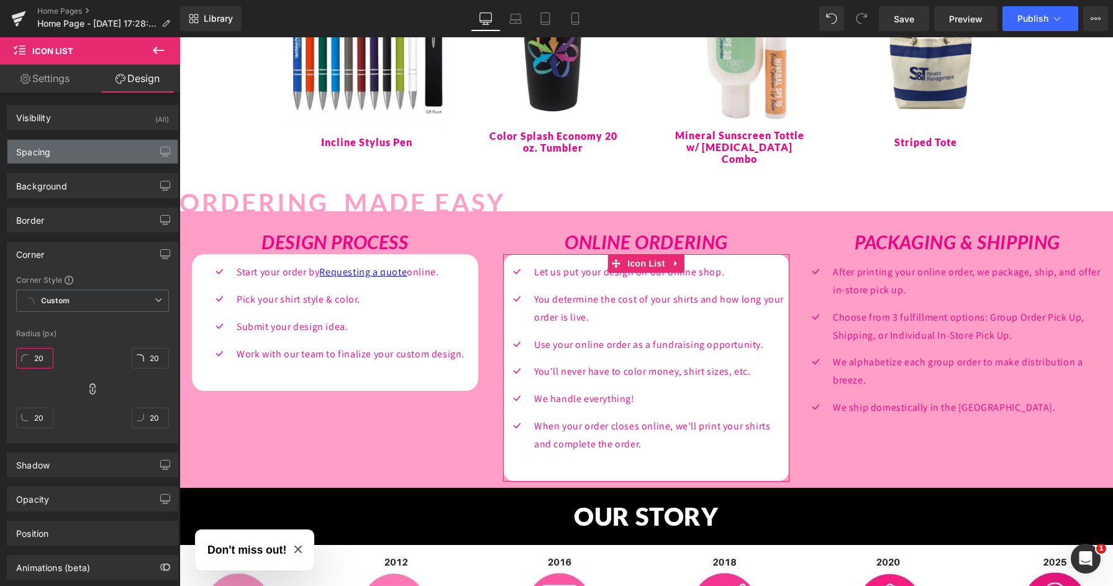
type input "20"
click at [89, 154] on div "Spacing" at bounding box center [92, 152] width 170 height 24
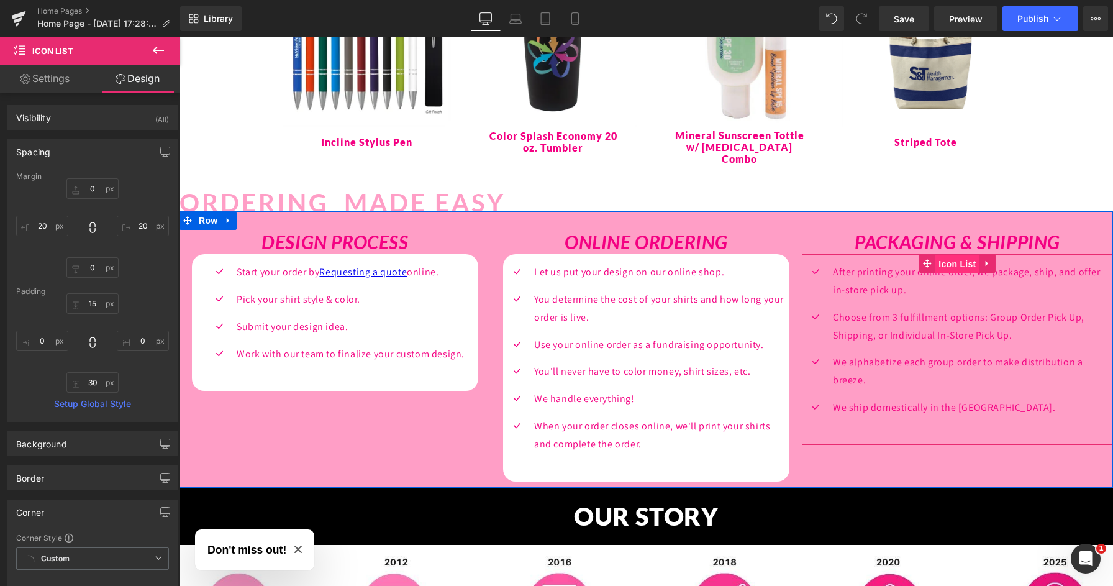
click at [956, 255] on span "Icon List" at bounding box center [957, 264] width 43 height 19
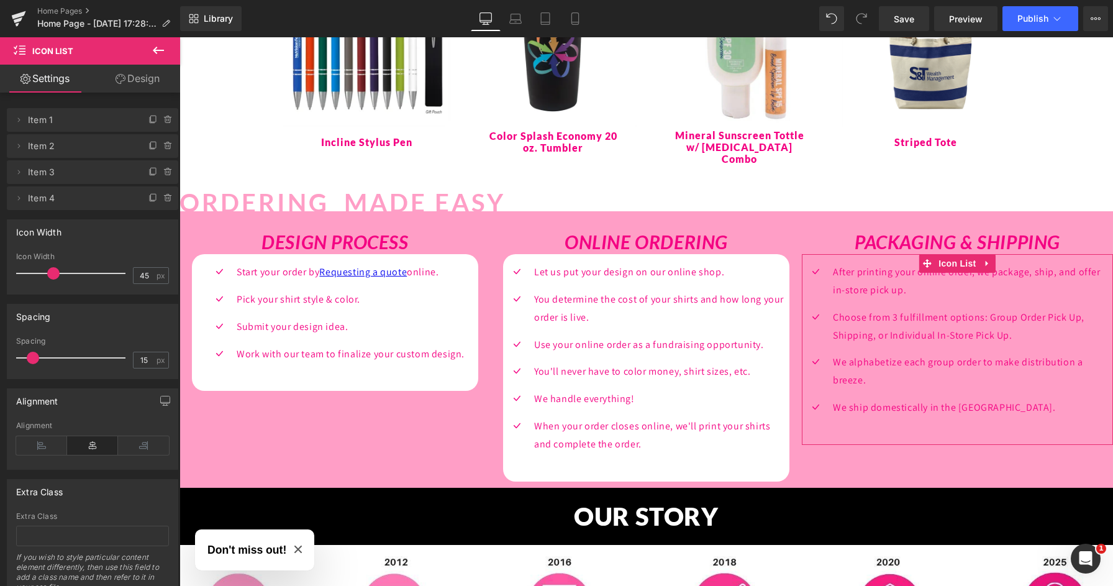
click at [139, 93] on div "Delete Cancel Item 1 Item 1 Name Item 1 Delete Cancel Item 2 Item 2 Name Item 2…" at bounding box center [93, 347] width 186 height 508
click at [137, 88] on link "Design" at bounding box center [138, 79] width 90 height 28
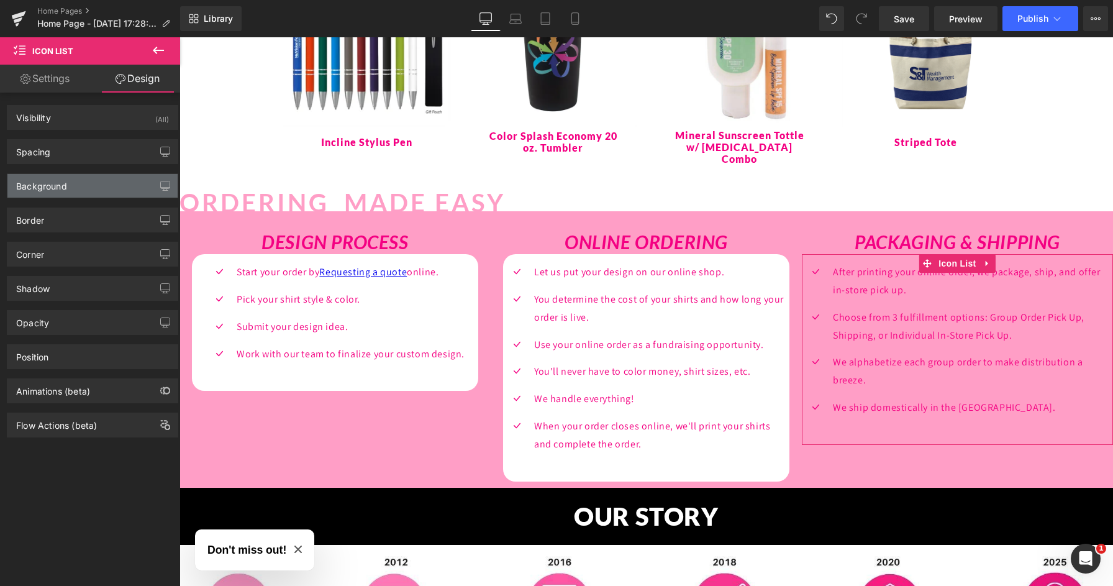
type input "transparent"
type input "0"
click at [78, 181] on div "Background" at bounding box center [92, 186] width 170 height 24
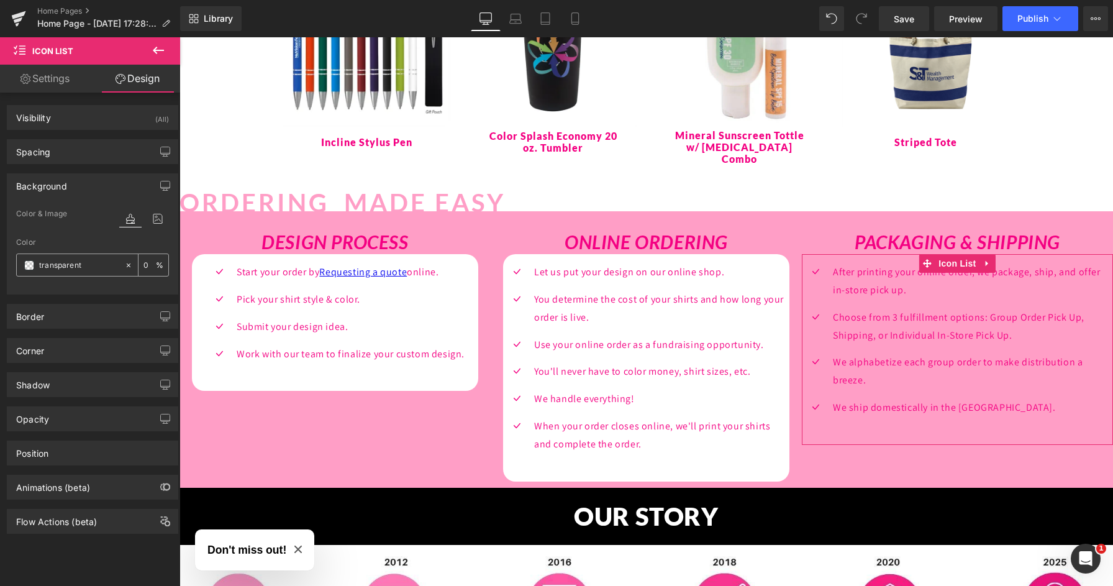
click at [29, 266] on span at bounding box center [29, 265] width 10 height 10
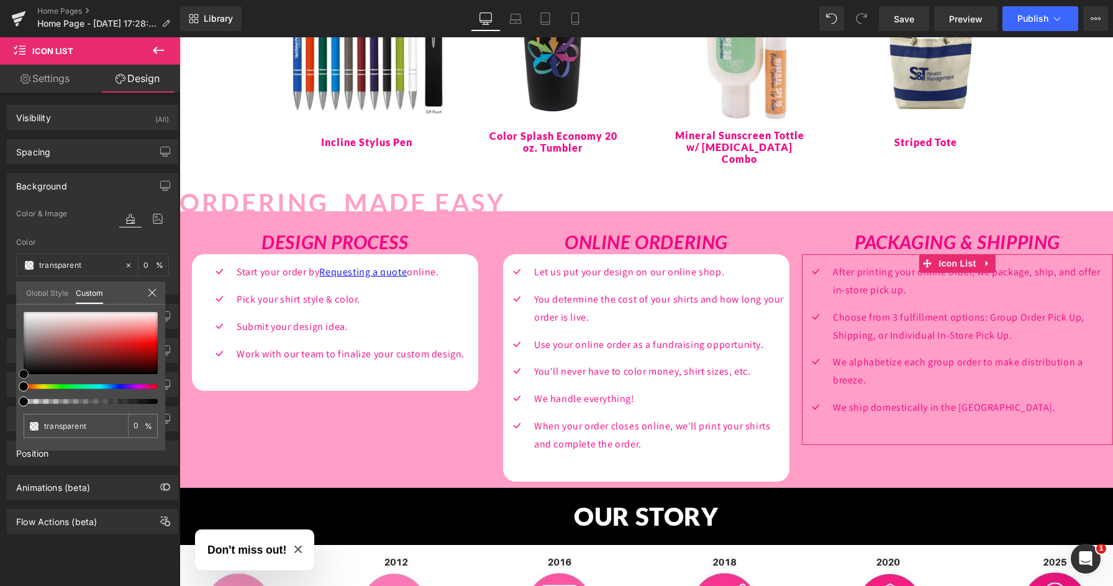
type input "#dad2d2"
type input "100"
type input "#dad2d2"
type input "100"
type input "#d9d2d2"
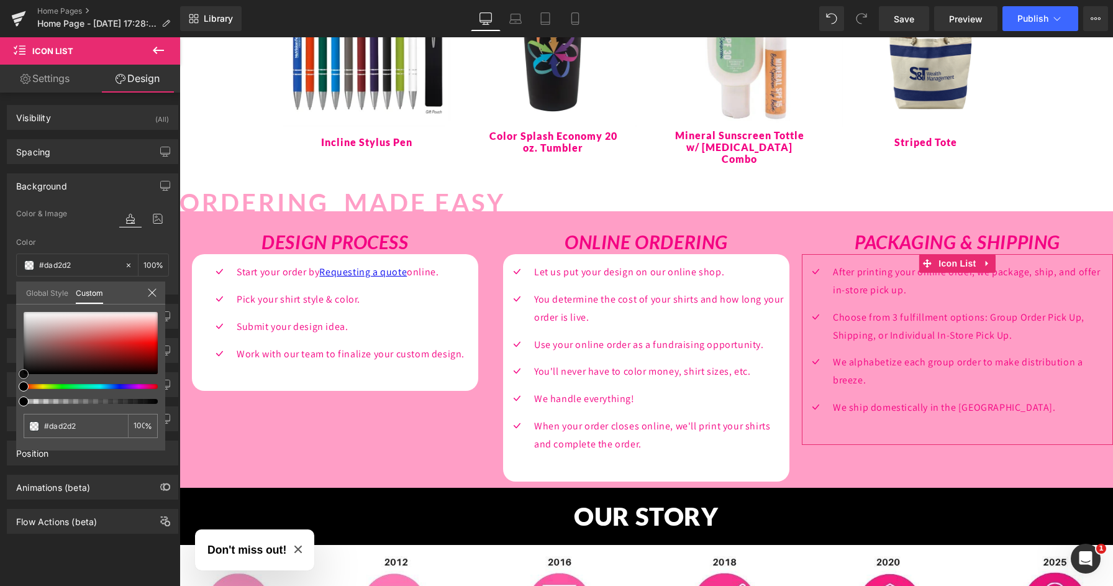
type input "#d9d2d2"
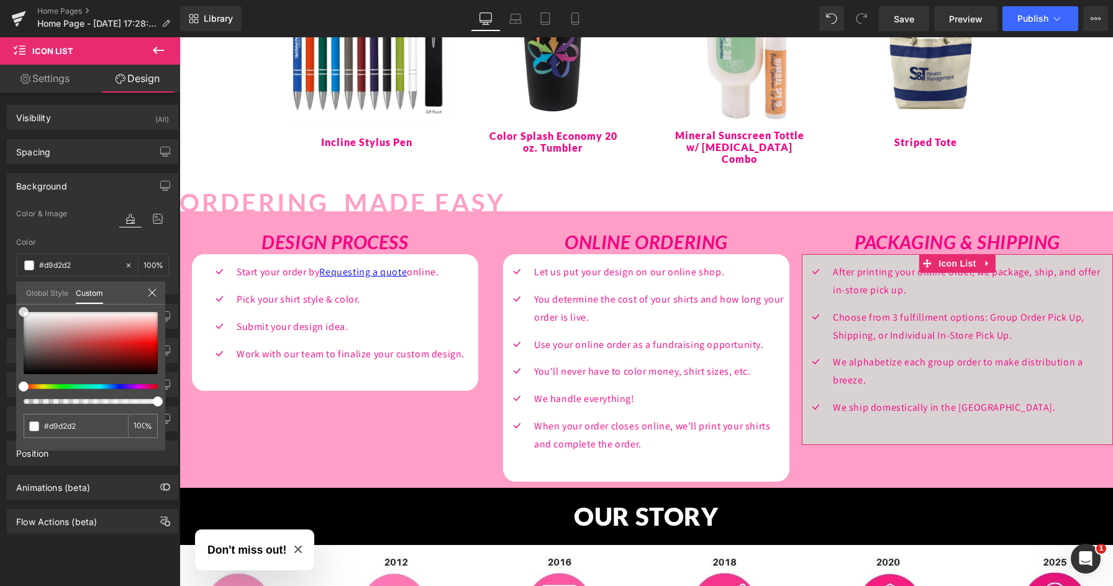
type input "#ffffff"
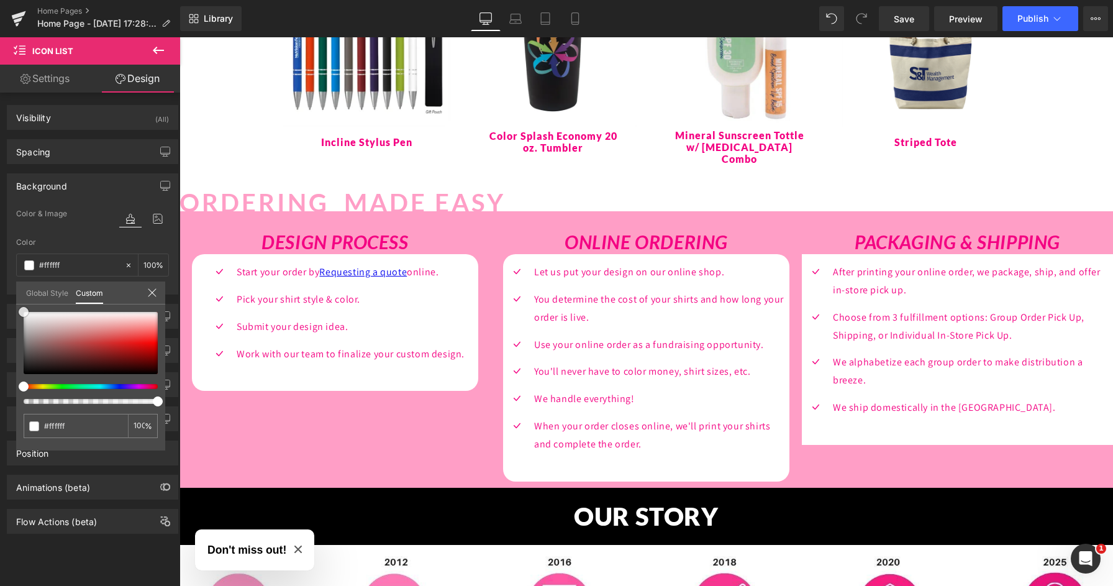
drag, startPoint x: 36, startPoint y: 322, endPoint x: -1, endPoint y: 285, distance: 52.7
click at [0, 285] on html "Icon List You are previewing how the will restyle your page. You can not edit E…" at bounding box center [556, 293] width 1113 height 586
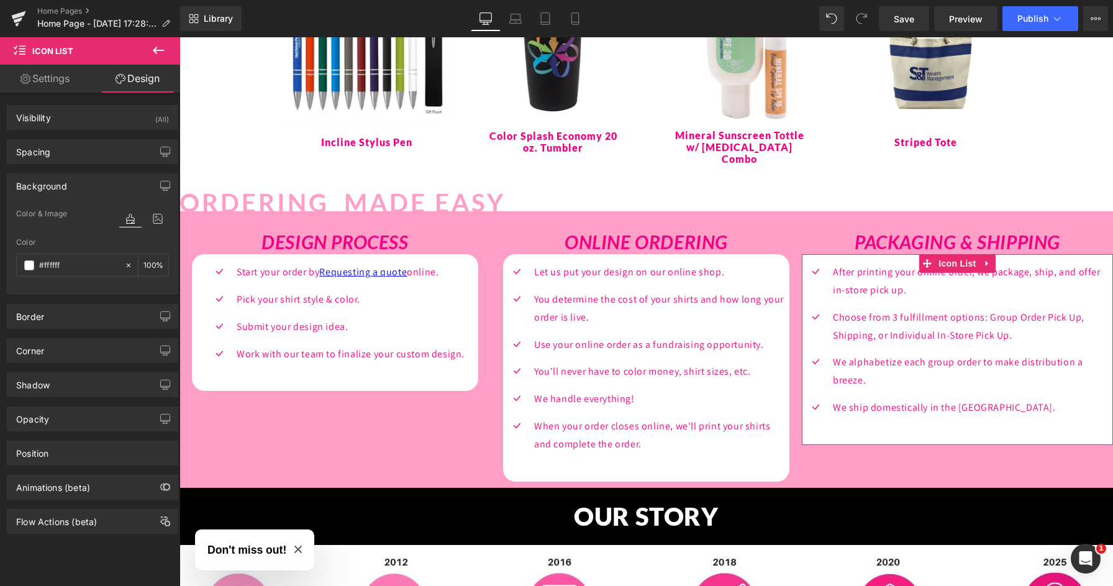
click at [47, 154] on div "Spacing" at bounding box center [33, 148] width 34 height 17
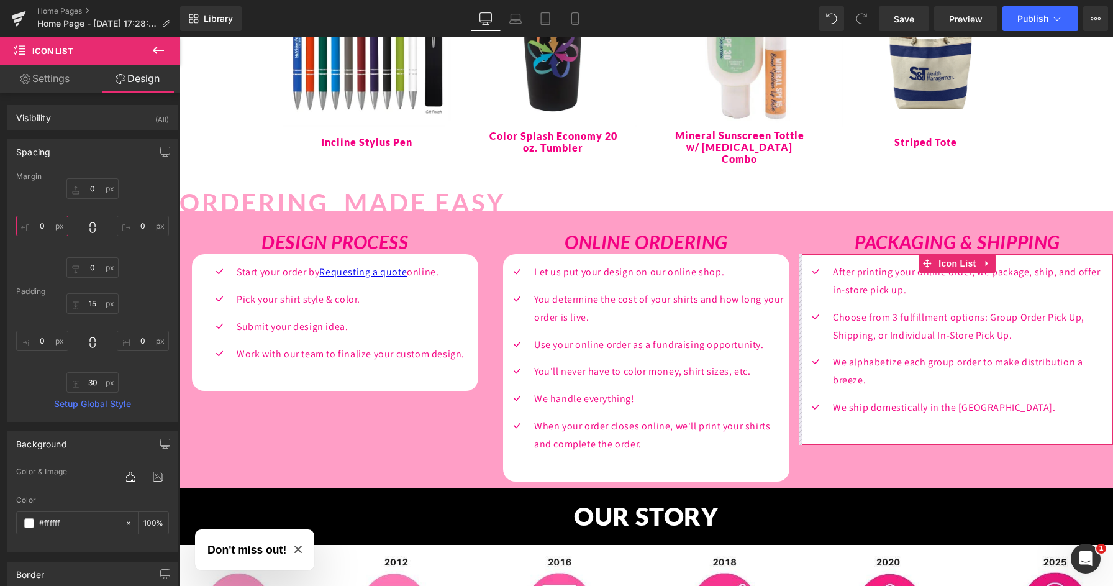
click at [40, 229] on input "0" at bounding box center [42, 226] width 52 height 21
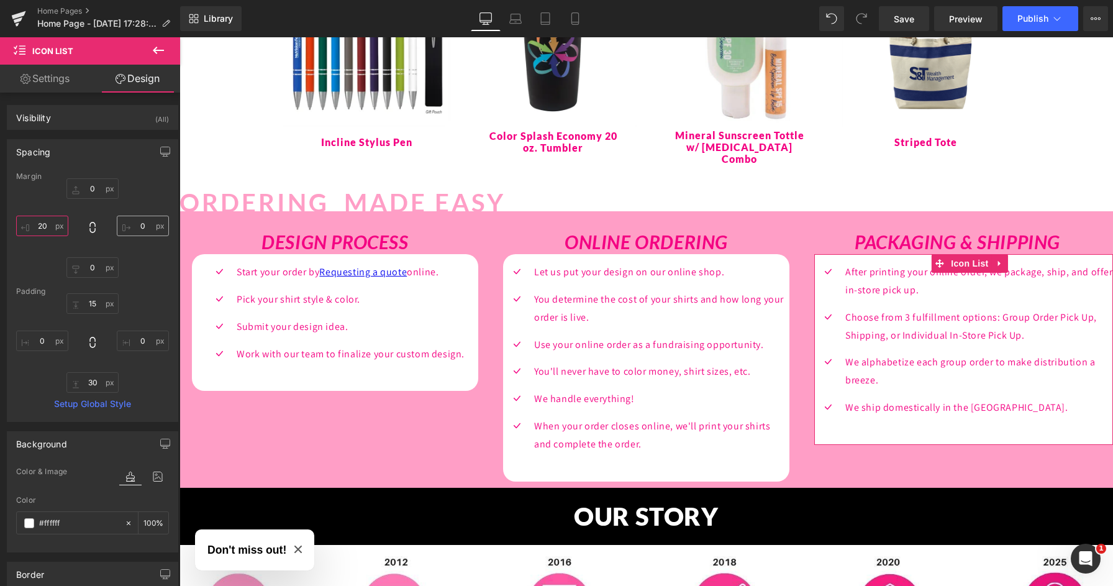
type input "20"
click at [133, 227] on input "0" at bounding box center [143, 226] width 52 height 21
type input "20"
click at [64, 447] on div "Background" at bounding box center [41, 440] width 51 height 17
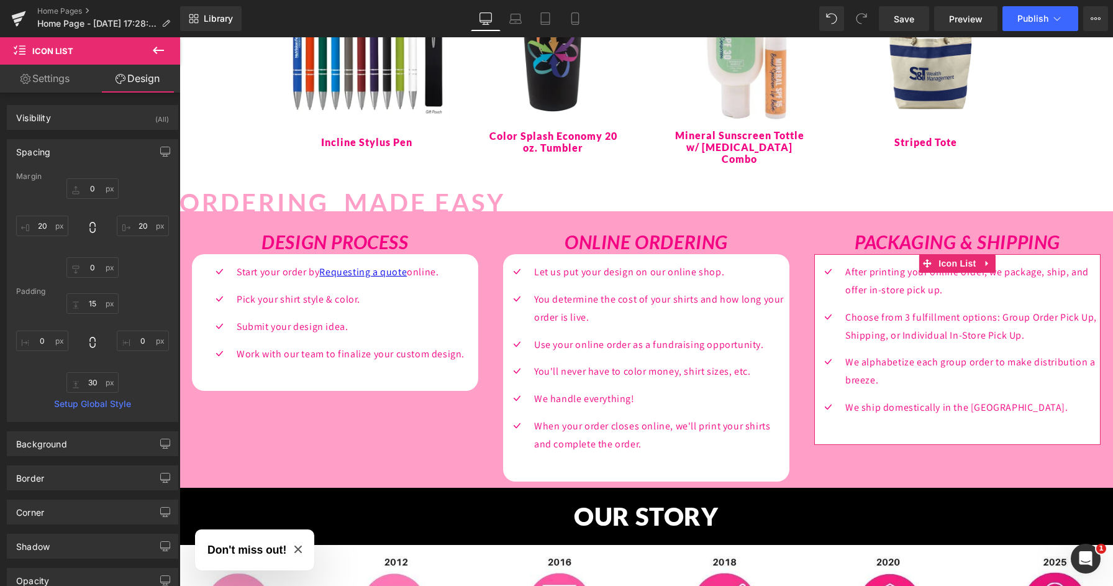
click at [49, 158] on div "Spacing" at bounding box center [92, 152] width 170 height 24
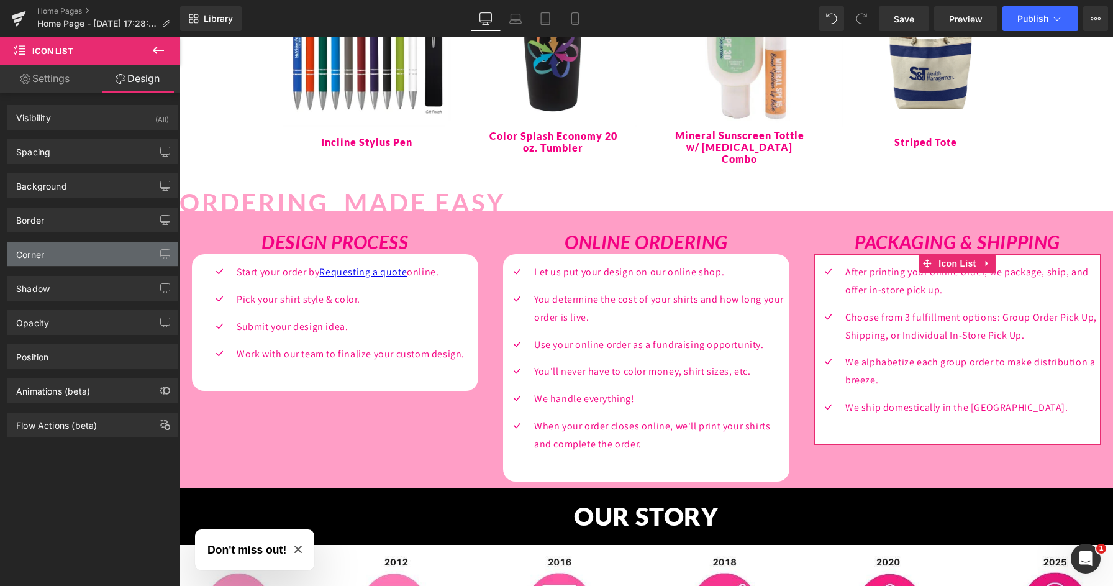
click at [42, 262] on div "Corner" at bounding box center [92, 254] width 170 height 24
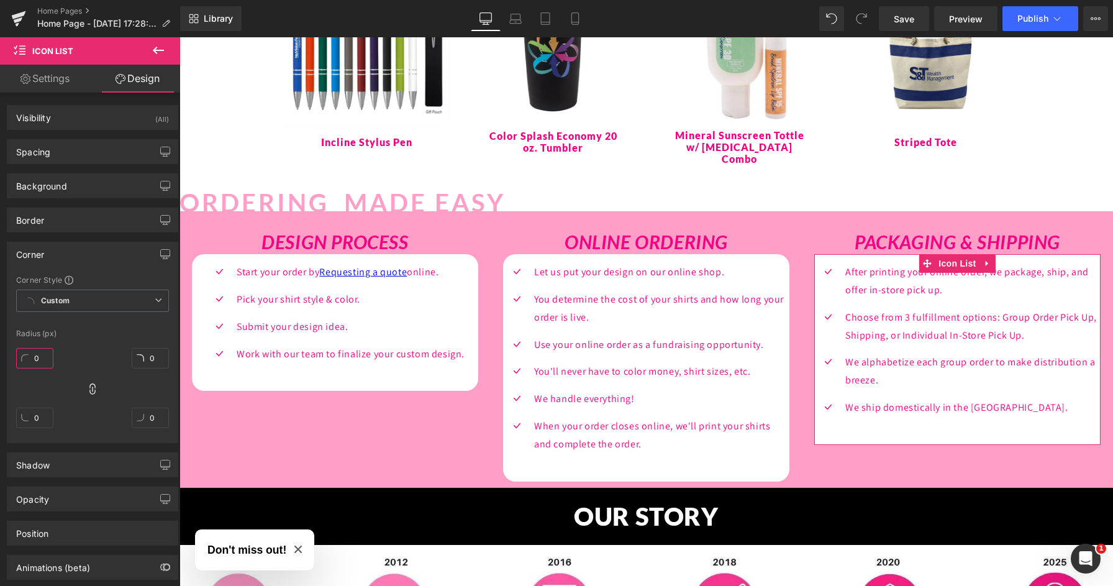
click at [32, 359] on input "0" at bounding box center [34, 358] width 37 height 21
type input "20"
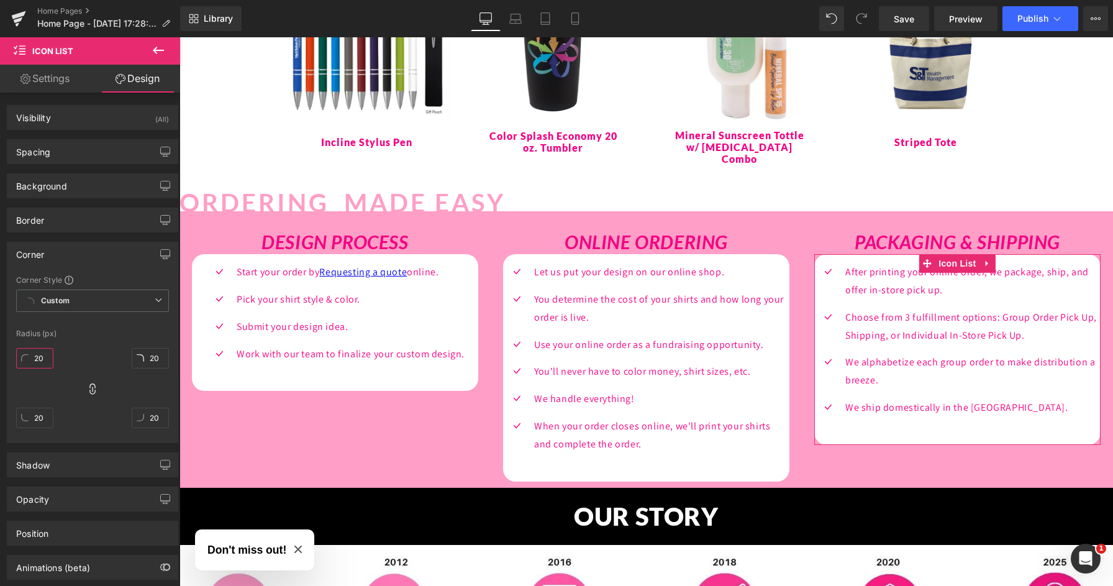
type input "20"
click at [134, 326] on div "Corner Style Custom Custom Setup Global Style Custom Setup Global Style Radius …" at bounding box center [92, 359] width 170 height 168
click at [1057, 355] on body "Skip to content Home A-State A-State Merch Store Graduation Stoles" at bounding box center [647, 218] width 934 height 2639
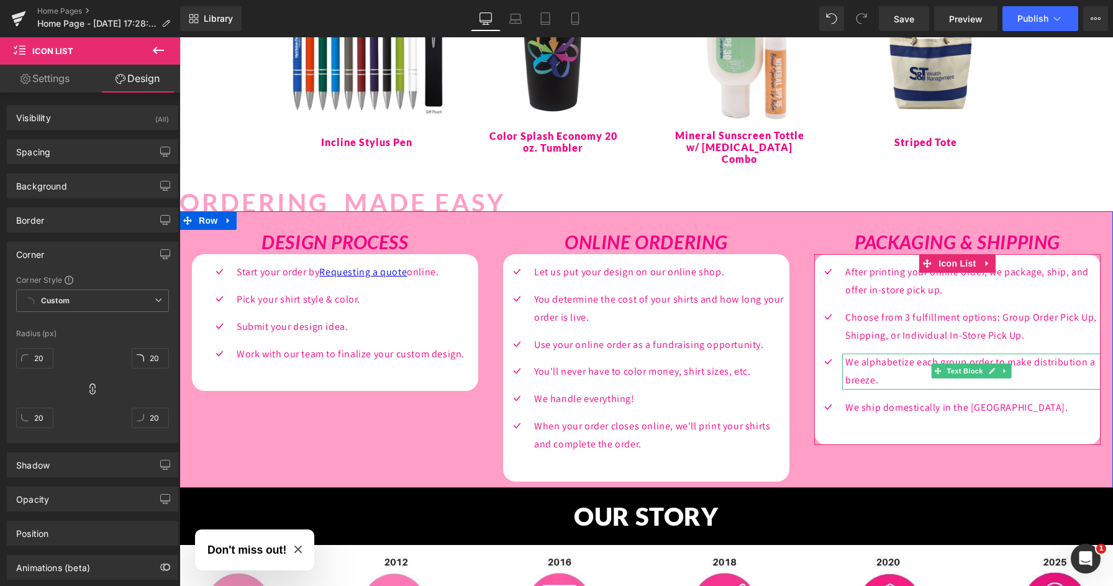
click at [1050, 353] on p "We alphabetize each group order to make distribution a breeze." at bounding box center [972, 371] width 255 height 36
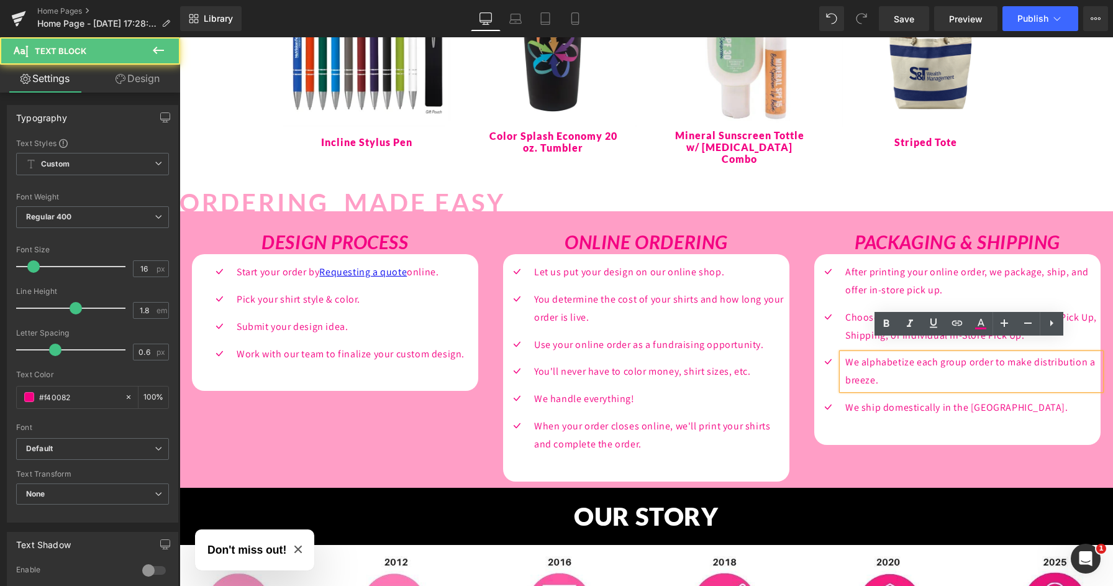
click at [1048, 353] on p "We alphabetize each group order to make distribution a breeze." at bounding box center [972, 371] width 255 height 36
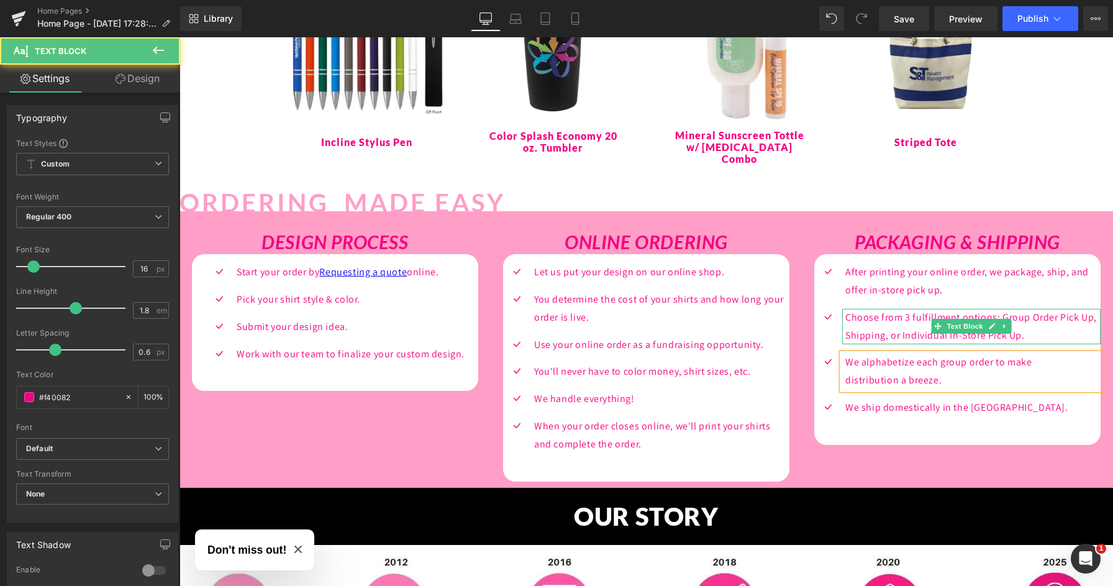
click at [1070, 309] on p "Choose from 3 fulfillment options: Group Order Pick Up, Shipping, or Individual…" at bounding box center [972, 327] width 255 height 36
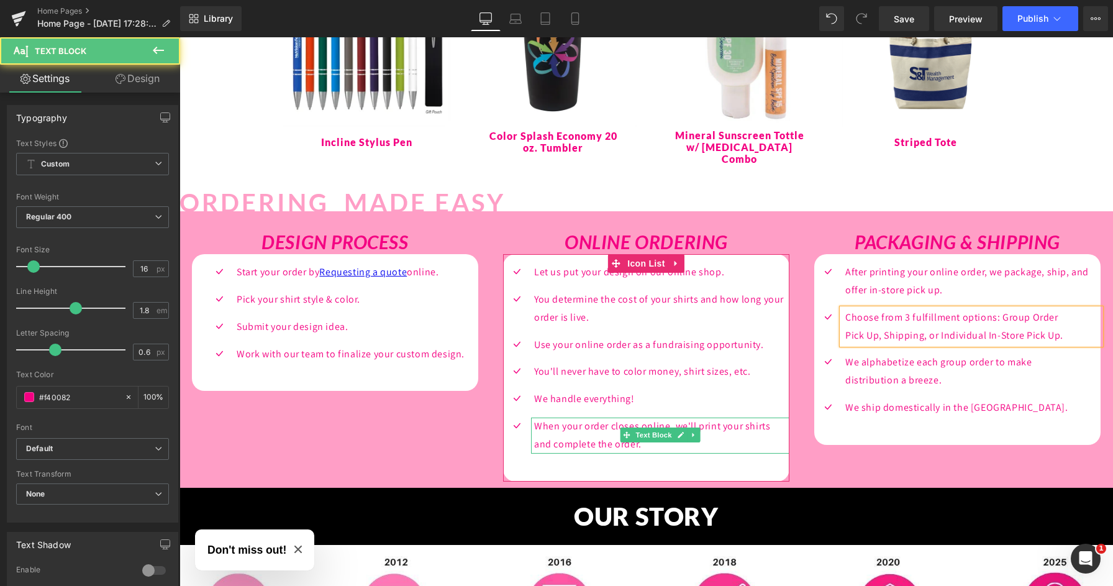
click at [757, 417] on p "When your order closes online, we'll print your shirts and complete the order." at bounding box center [661, 435] width 255 height 36
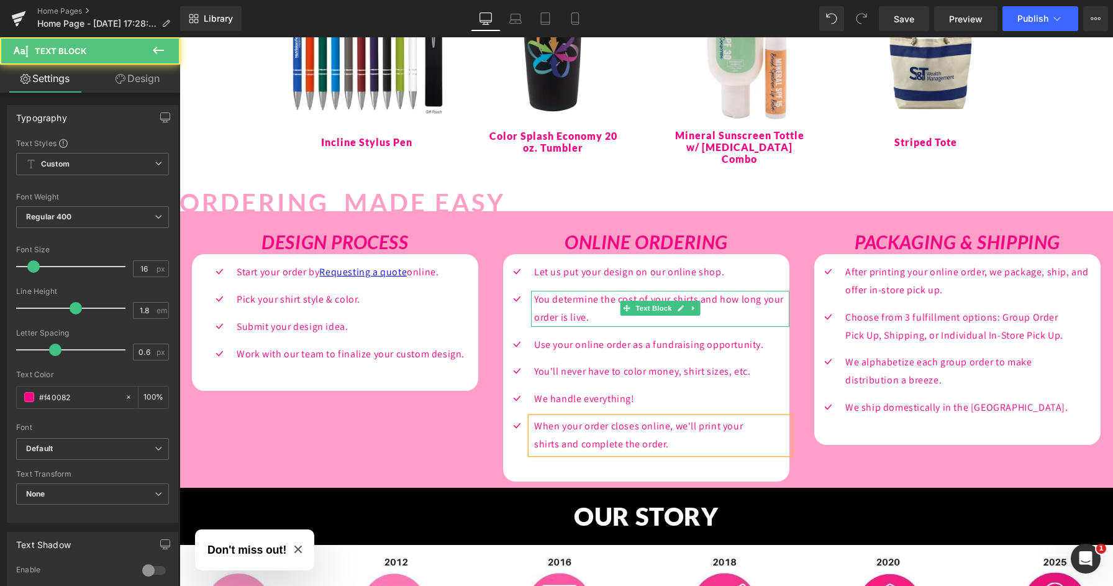
click at [731, 291] on p "You determine the cost of your shirts and how long your order is live." at bounding box center [661, 309] width 255 height 36
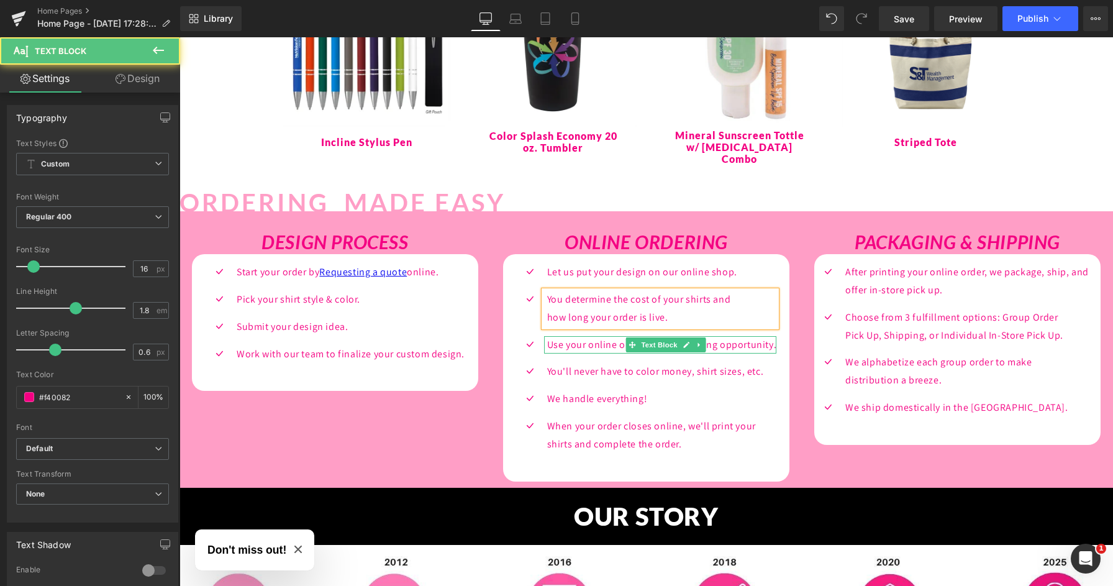
click at [724, 336] on p "Use your online order as a fundraising opportunity." at bounding box center [662, 345] width 230 height 18
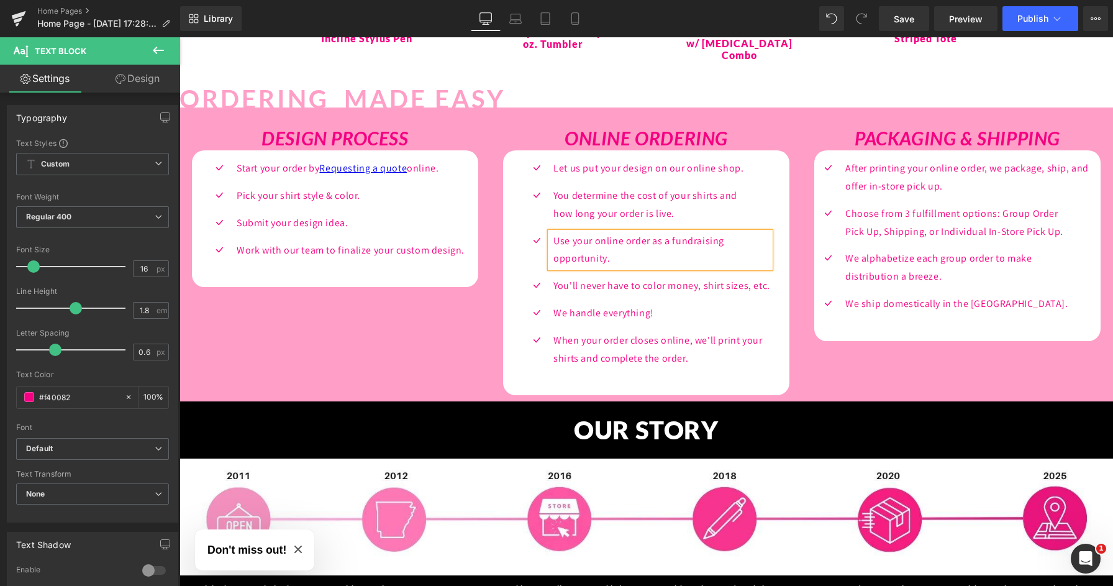
scroll to position [1246, 0]
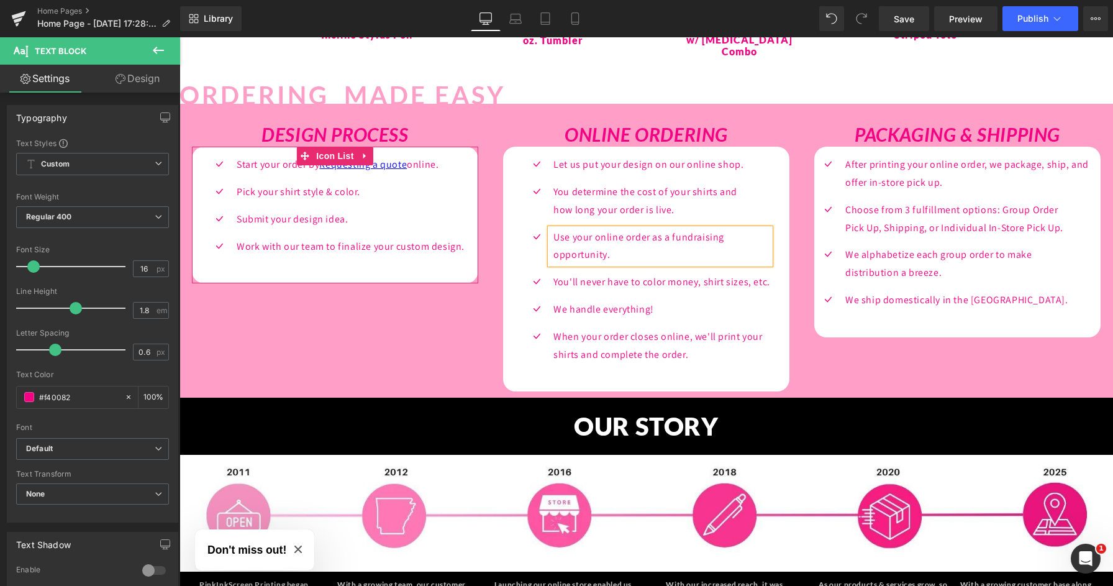
click at [472, 235] on div "Icon Start your order by Requesting a quote online. Text Block Icon Pick your s…" at bounding box center [335, 210] width 286 height 109
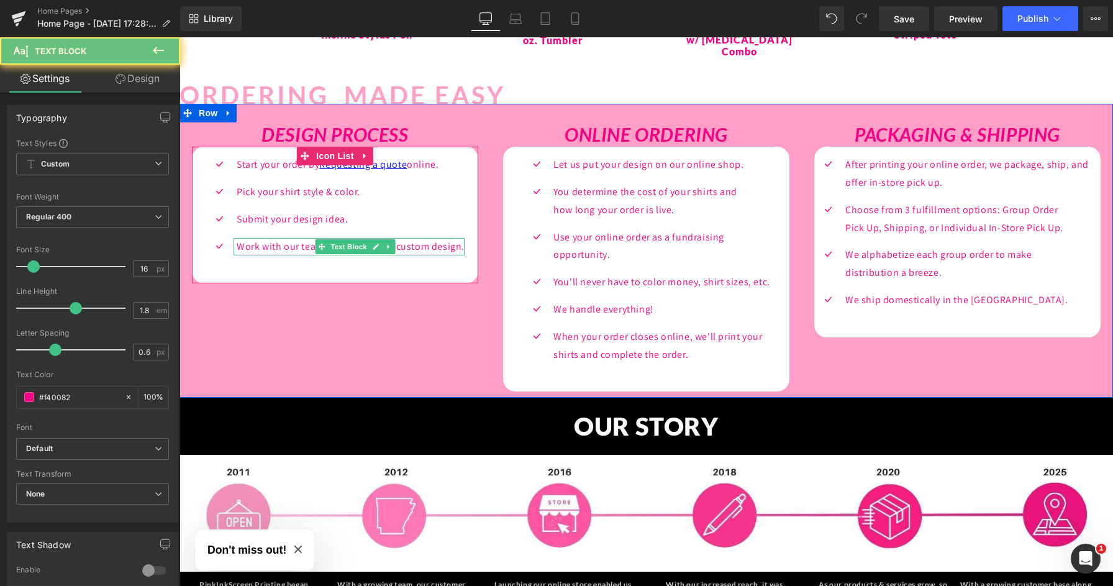
click at [440, 238] on p "Work with our team to finalize your custom design." at bounding box center [351, 247] width 228 height 18
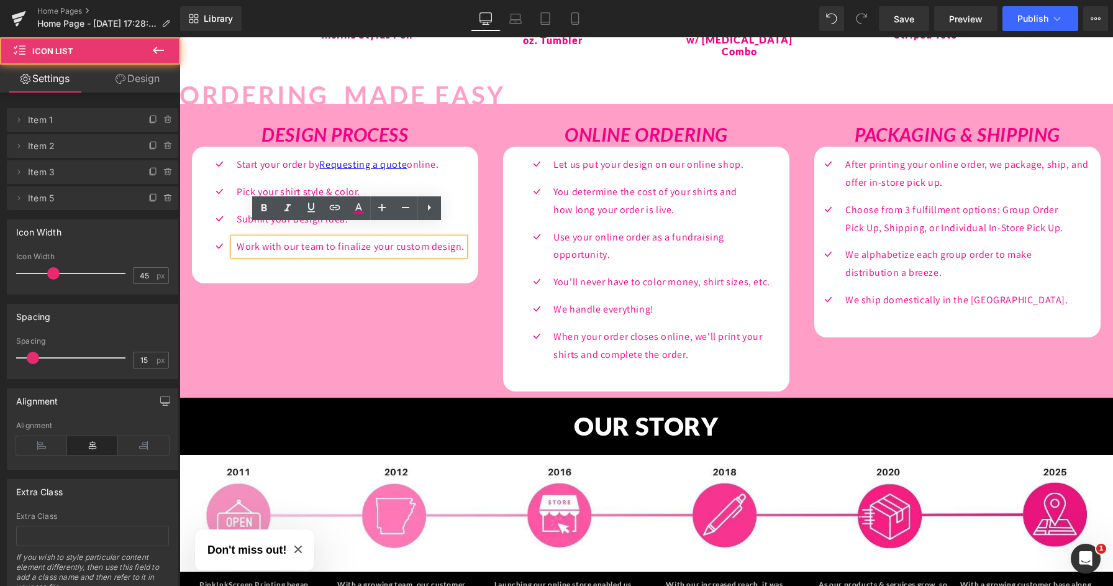
click at [328, 253] on div "Icon Start your order by Requesting a quote online. Text Block Icon Pick your s…" at bounding box center [335, 215] width 286 height 137
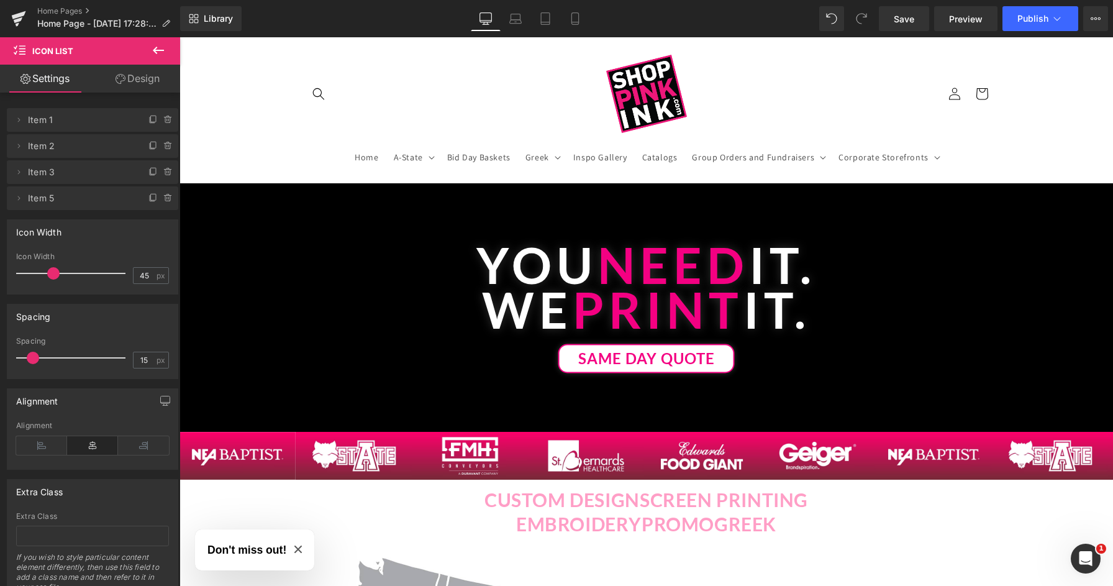
scroll to position [0, 0]
click at [906, 20] on span "Save" at bounding box center [904, 18] width 21 height 13
